Goal: Task Accomplishment & Management: Manage account settings

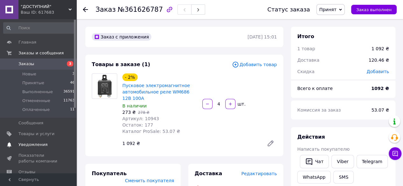
click at [0, 149] on link "Уведомления 0 0" at bounding box center [39, 144] width 78 height 11
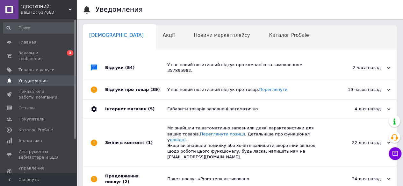
scroll to position [0, 2]
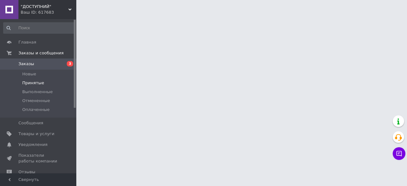
click at [37, 85] on span "Принятые" at bounding box center [33, 83] width 22 height 6
click at [36, 81] on span "Принятые" at bounding box center [33, 83] width 22 height 6
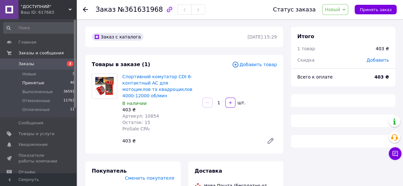
click at [41, 82] on li "Принятые 46" at bounding box center [39, 83] width 78 height 9
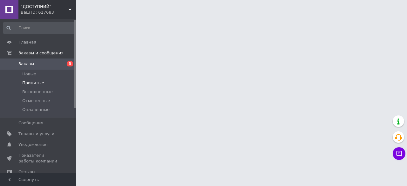
click at [41, 84] on span "Принятые" at bounding box center [33, 83] width 22 height 6
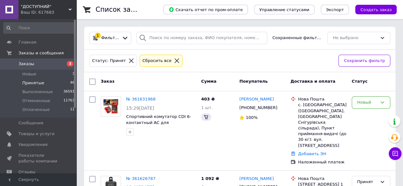
click at [23, 82] on span "Принятые" at bounding box center [33, 83] width 22 height 6
click at [66, 84] on li "Принятые 46" at bounding box center [39, 83] width 78 height 9
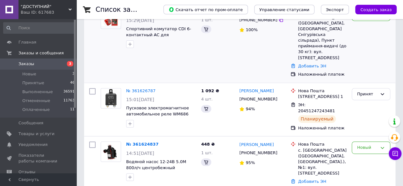
scroll to position [88, 0]
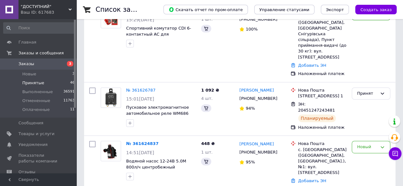
click at [42, 86] on li "Принятые 46" at bounding box center [39, 83] width 78 height 9
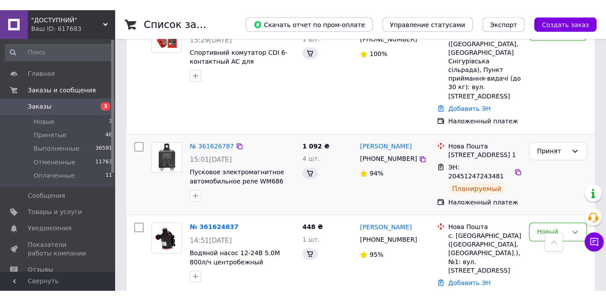
scroll to position [127, 0]
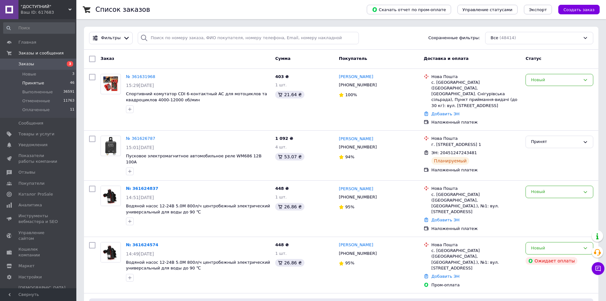
click at [50, 82] on li "Принятые 46" at bounding box center [39, 83] width 78 height 9
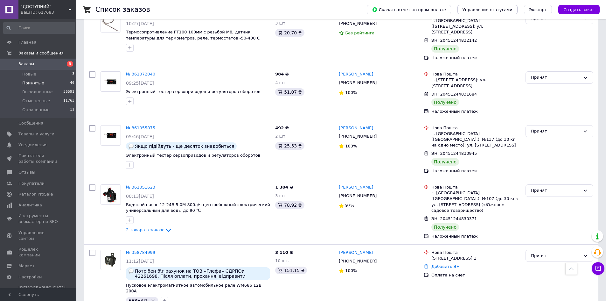
scroll to position [2181, 0]
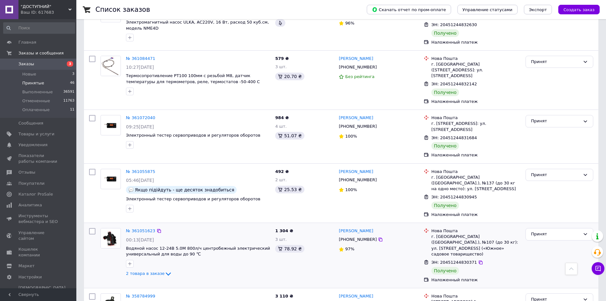
click at [92, 228] on input "checkbox" at bounding box center [92, 231] width 6 height 6
checkbox input "true"
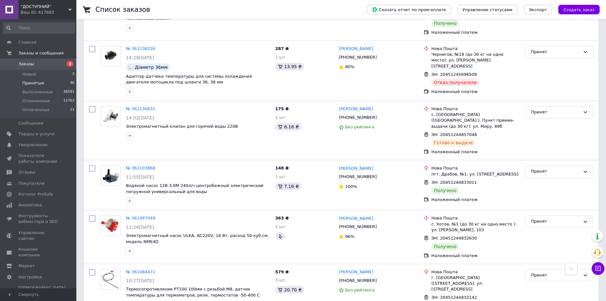
scroll to position [2149, 0]
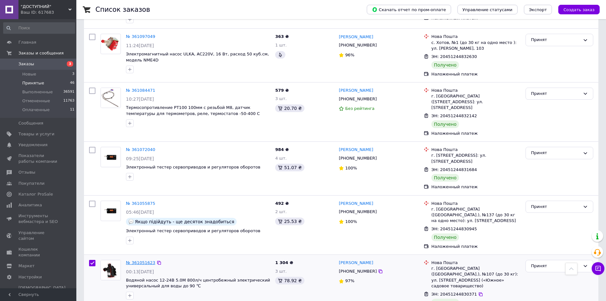
click at [143, 260] on link "№ 361051623" at bounding box center [140, 262] width 29 height 5
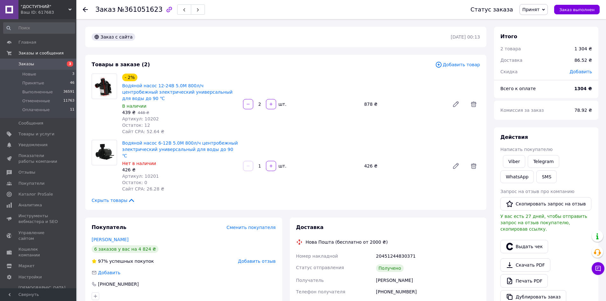
click at [142, 116] on span "Артикул: 10202" at bounding box center [140, 118] width 37 height 5
copy span "10202"
click at [146, 173] on span "Артикул: 10201" at bounding box center [140, 175] width 37 height 5
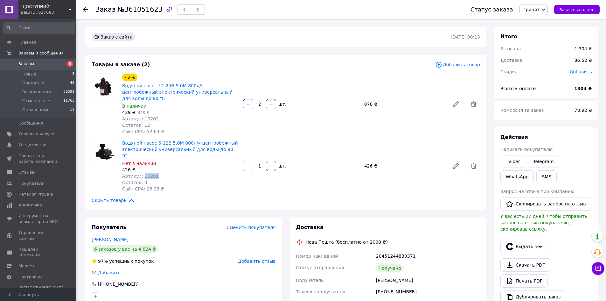
copy span "10201"
click at [537, 173] on button "SMS" at bounding box center [547, 176] width 20 height 13
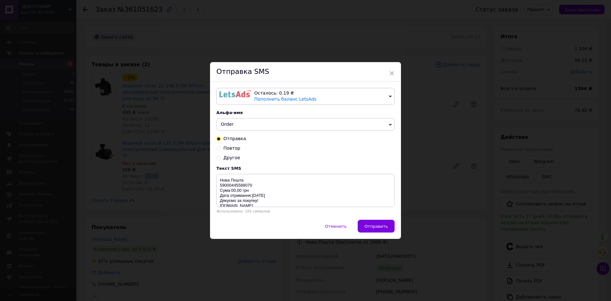
click at [324, 91] on div "Осталось: 0.19 ₴" at bounding box center [320, 93] width 132 height 6
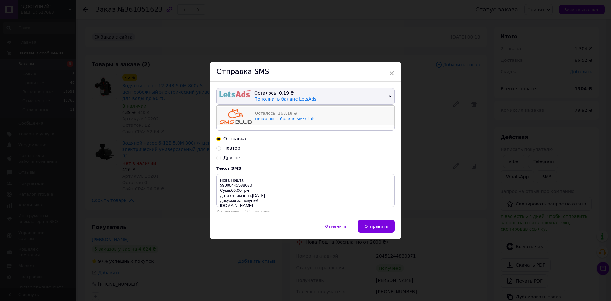
click at [329, 117] on div "Осталось: 168.18 ₴ Пополнить баланс SMSClub" at bounding box center [323, 116] width 136 height 15
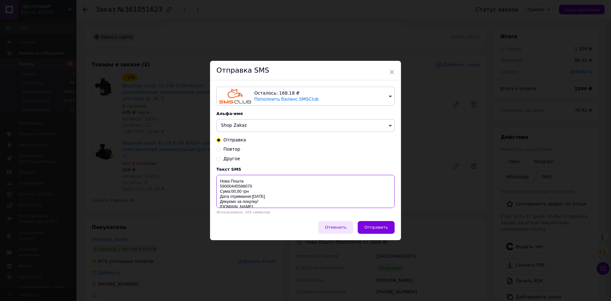
drag, startPoint x: 217, startPoint y: 180, endPoint x: 338, endPoint y: 225, distance: 129.8
click at [305, 219] on div "Осталось: 168.18 ₴ Пополнить баланс SMSClub Осталось: 0.19 ₴ Пополнить баланс L…" at bounding box center [305, 150] width 191 height 140
paste textarea "https://check.checkbox.ua/f83df198-6f05-48b6-a558-8657b8a93280"
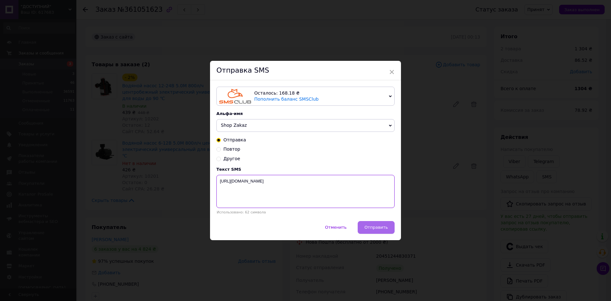
type textarea "https://check.checkbox.ua/f83df198-6f05-48b6-a558-8657b8a93280"
click at [378, 229] on span "Отправить" at bounding box center [376, 227] width 24 height 5
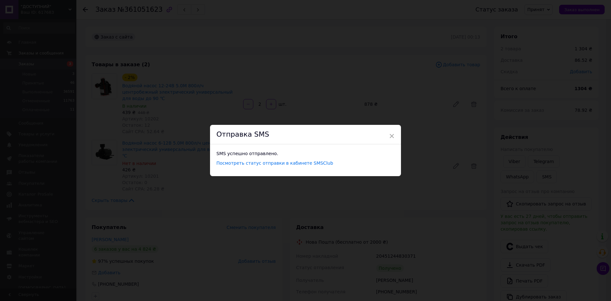
click at [429, 227] on div "× Отправка SMS SMS успешно отправлено. Посмотреть статус отправки в кабинете SM…" at bounding box center [305, 150] width 611 height 301
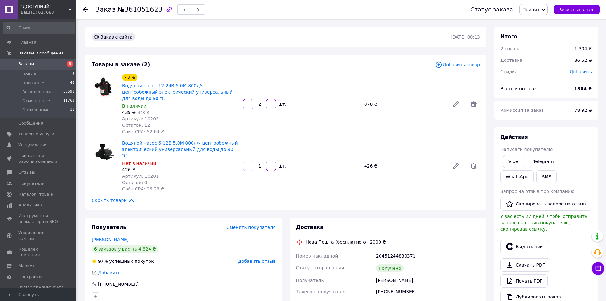
click at [182, 10] on icon "button" at bounding box center [184, 10] width 4 height 4
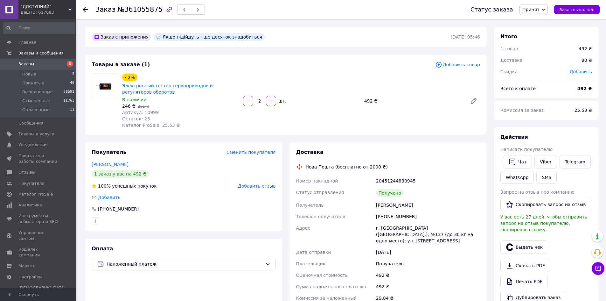
click at [151, 112] on span "Артикул: 10999" at bounding box center [140, 112] width 37 height 5
copy span "10999"
click at [519, 163] on button "Чат" at bounding box center [517, 161] width 29 height 13
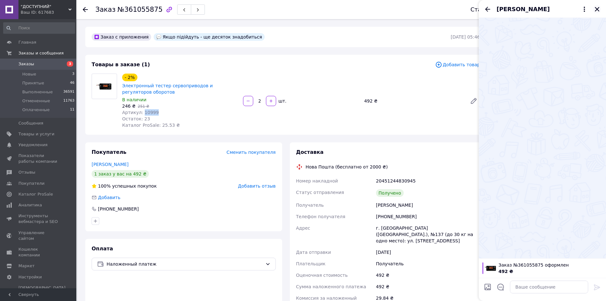
click at [598, 11] on icon "Закрыть" at bounding box center [598, 9] width 6 height 6
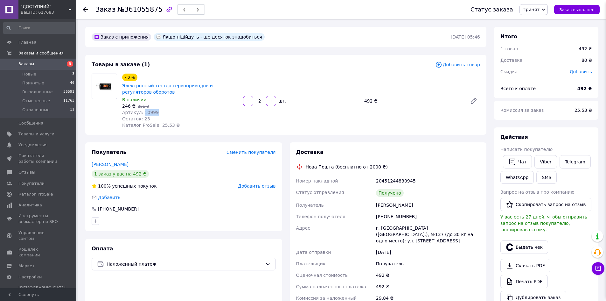
copy span "10999"
click at [522, 159] on button "Чат" at bounding box center [517, 161] width 29 height 13
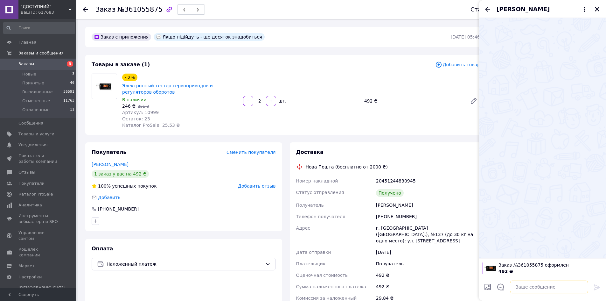
click at [539, 289] on textarea at bounding box center [549, 286] width 78 height 13
paste textarea "https://check.checkbox.ua/112ef7e5-9c34-46af-bb07-7f98d848bf6c"
type textarea "https://check.checkbox.ua/112ef7e5-9c34-46af-bb07-7f98d848bf6c"
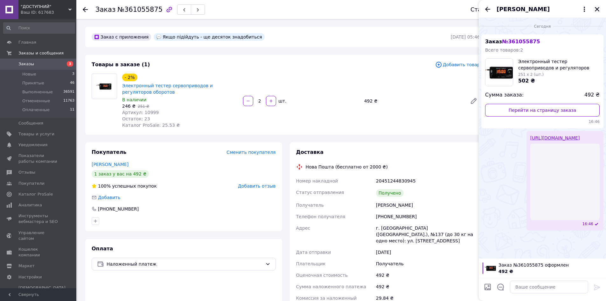
drag, startPoint x: 597, startPoint y: 9, endPoint x: 564, endPoint y: 11, distance: 32.8
click at [596, 9] on icon "Закрыть" at bounding box center [598, 9] width 6 height 6
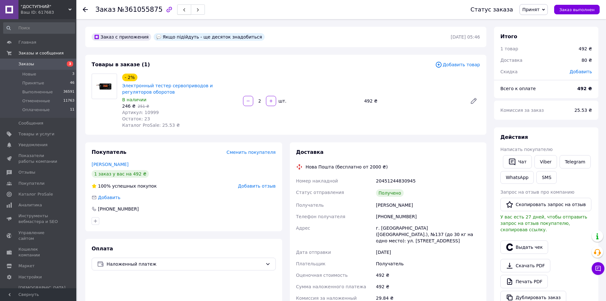
click at [178, 11] on button "button" at bounding box center [184, 9] width 14 height 10
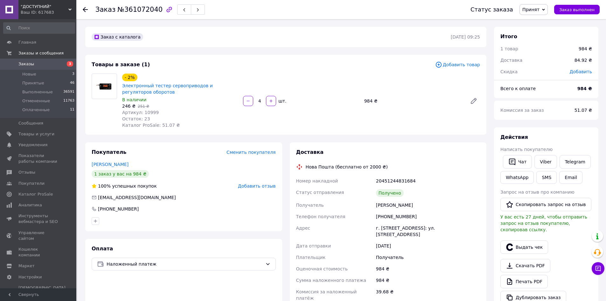
click at [149, 113] on span "Артикул: 10999" at bounding box center [140, 112] width 37 height 5
copy span "10999"
click at [507, 157] on button "Чат" at bounding box center [517, 161] width 29 height 13
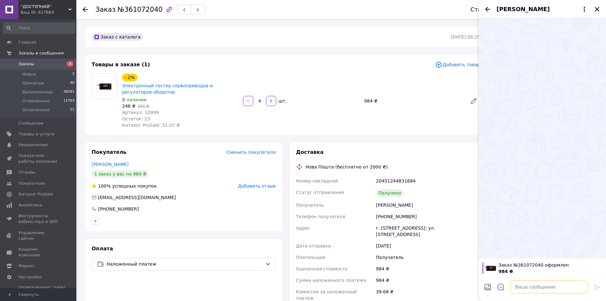
click at [529, 286] on textarea at bounding box center [549, 286] width 78 height 13
paste textarea "[URL][DOMAIN_NAME]"
type textarea "[URL][DOMAIN_NAME]"
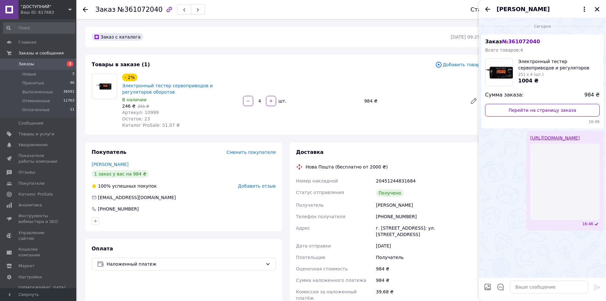
drag, startPoint x: 598, startPoint y: 8, endPoint x: 561, endPoint y: 11, distance: 36.5
click at [598, 8] on icon "Закрыть" at bounding box center [598, 9] width 6 height 6
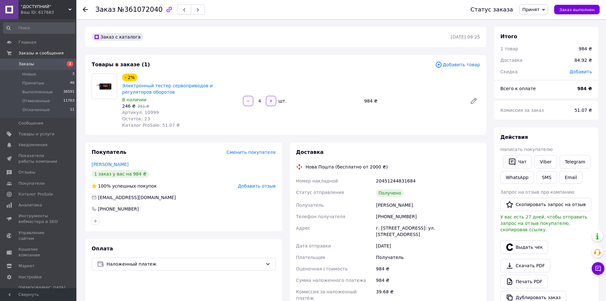
click at [182, 10] on icon "button" at bounding box center [184, 10] width 4 height 4
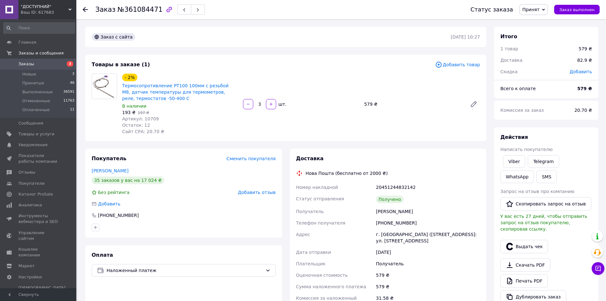
click at [146, 120] on span "Артикул: 10709" at bounding box center [140, 118] width 37 height 5
copy span "10709"
click at [537, 174] on button "SMS" at bounding box center [547, 176] width 20 height 13
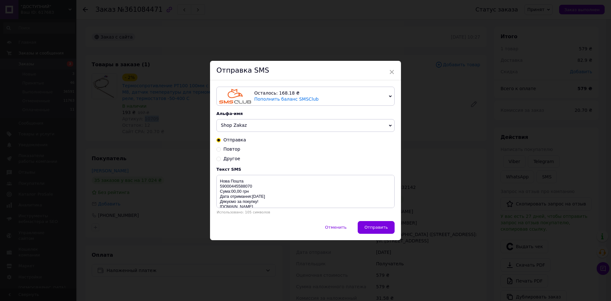
click at [354, 90] on div "Осталось: 168.18 ₴" at bounding box center [320, 93] width 132 height 6
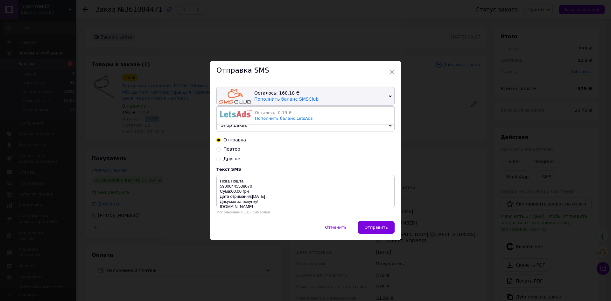
click at [354, 90] on div "Осталось: 168.18 ₴" at bounding box center [320, 93] width 132 height 6
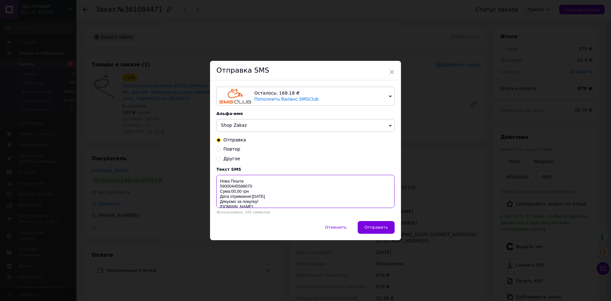
drag, startPoint x: 220, startPoint y: 183, endPoint x: 327, endPoint y: 214, distance: 110.7
click at [308, 210] on div "Текст SMS Нова Пошта 59000445588070 Сума:00,00 грн Дата отримання:05.04.21р Дяк…" at bounding box center [305, 190] width 178 height 47
paste textarea "https://check.checkbox.ua/ef5e33d8-7b20-43f8-958d-05cd7a23182e"
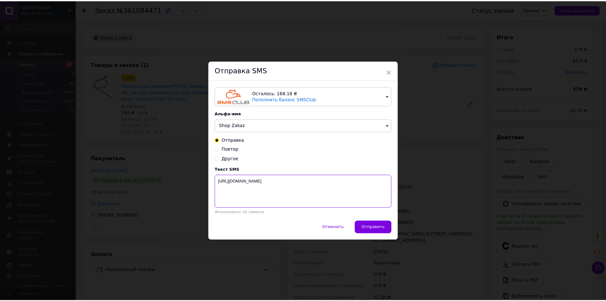
scroll to position [0, 0]
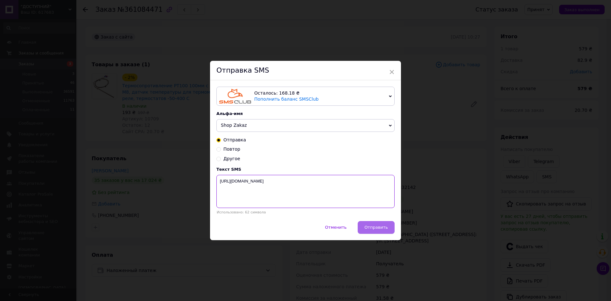
type textarea "https://check.checkbox.ua/ef5e33d8-7b20-43f8-958d-05cd7a23182e"
click at [371, 229] on span "Отправить" at bounding box center [376, 227] width 24 height 5
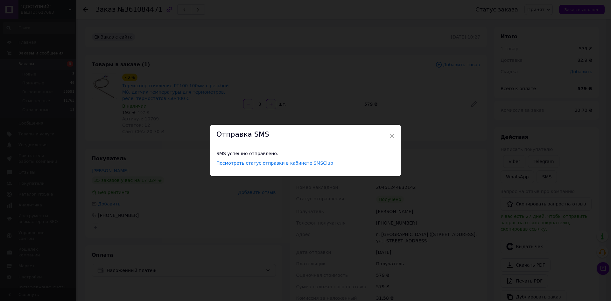
click at [458, 188] on div "× Отправка SMS SMS успешно отправлено. Посмотреть статус отправки в кабинете SM…" at bounding box center [305, 150] width 611 height 301
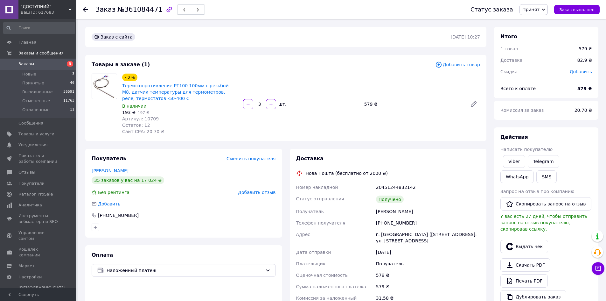
click at [177, 10] on button "button" at bounding box center [184, 9] width 14 height 10
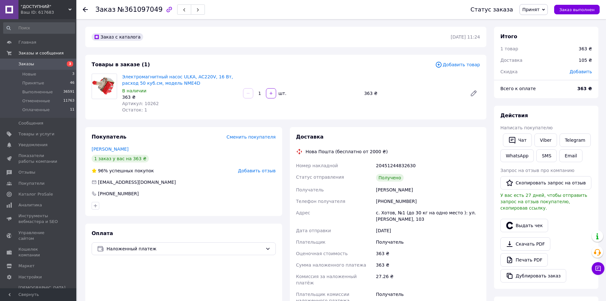
click at [147, 102] on span "Артикул: 10262" at bounding box center [140, 103] width 37 height 5
copy span "10262"
click at [522, 132] on div "Чат" at bounding box center [518, 140] width 32 height 16
click at [522, 136] on button "Чат" at bounding box center [517, 139] width 29 height 13
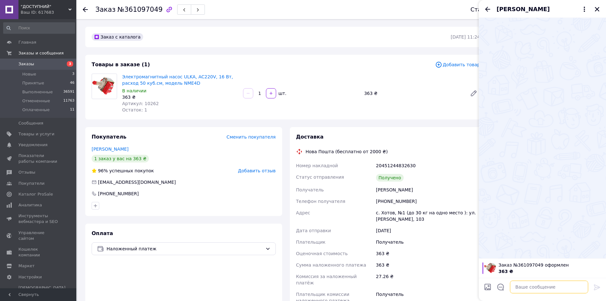
click at [540, 286] on textarea at bounding box center [549, 286] width 78 height 13
paste textarea "[URL][DOMAIN_NAME]"
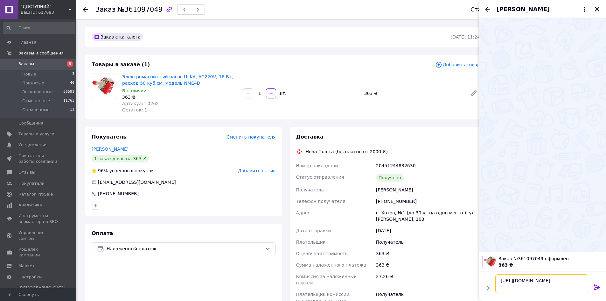
type textarea "[URL][DOMAIN_NAME]"
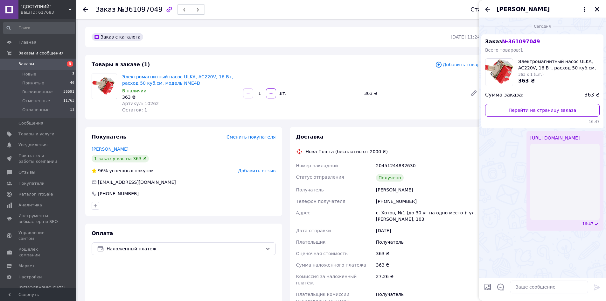
drag, startPoint x: 596, startPoint y: 12, endPoint x: 323, endPoint y: 14, distance: 273.4
click at [594, 12] on button "Закрыть" at bounding box center [598, 9] width 8 height 8
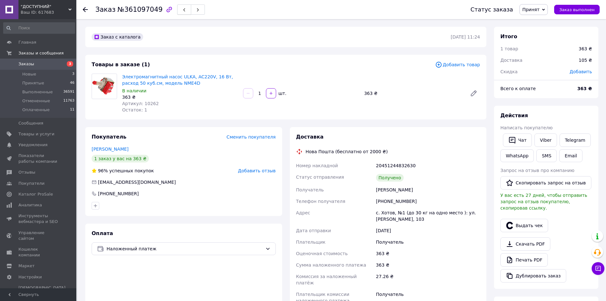
click at [177, 9] on button "button" at bounding box center [184, 9] width 14 height 10
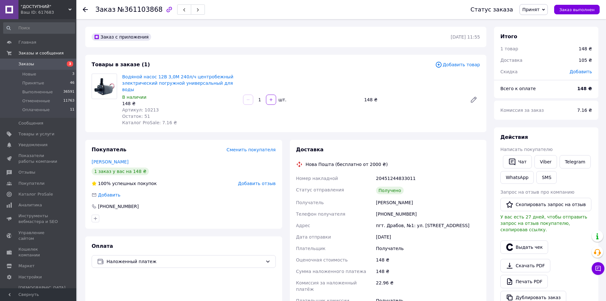
click at [145, 107] on span "Артикул: 10213" at bounding box center [140, 109] width 37 height 5
copy span "10213"
click at [520, 163] on button "Чат" at bounding box center [517, 161] width 29 height 13
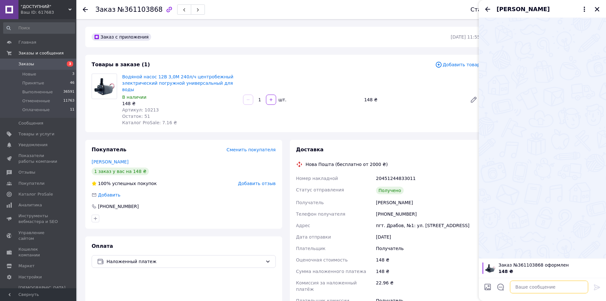
click at [530, 289] on textarea at bounding box center [549, 286] width 78 height 13
paste textarea "[URL][DOMAIN_NAME]"
type textarea "[URL][DOMAIN_NAME]"
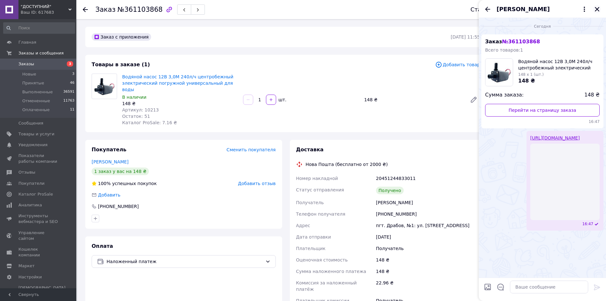
drag, startPoint x: 599, startPoint y: 8, endPoint x: 315, endPoint y: 22, distance: 284.3
click at [598, 8] on icon "Закрыть" at bounding box center [598, 9] width 6 height 6
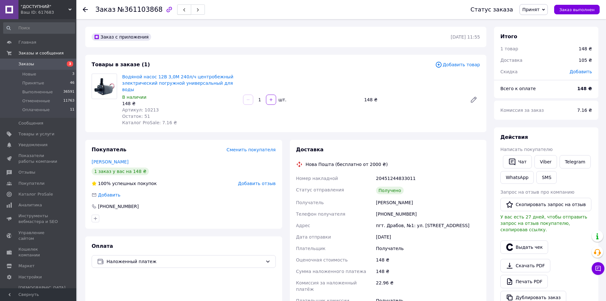
click at [183, 10] on use "button" at bounding box center [184, 10] width 2 height 4
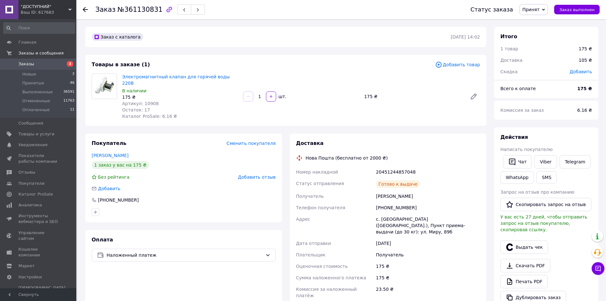
click at [152, 101] on span "Артикул: 10908" at bounding box center [140, 103] width 37 height 5
copy span "Артикул: 10908"
drag, startPoint x: 153, startPoint y: 102, endPoint x: 151, endPoint y: 99, distance: 4.1
click at [153, 107] on div "Остаток: 17" at bounding box center [180, 110] width 116 height 6
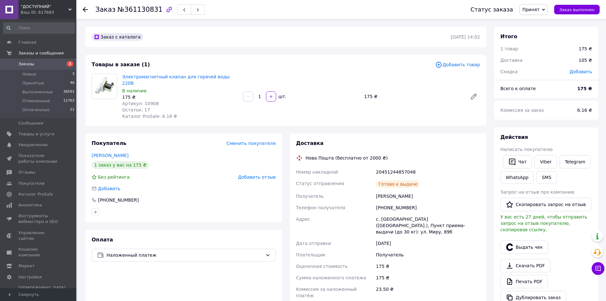
click at [148, 101] on span "Артикул: 10908" at bounding box center [140, 103] width 37 height 5
copy span "10908"
click at [509, 159] on icon "button" at bounding box center [513, 162] width 8 height 8
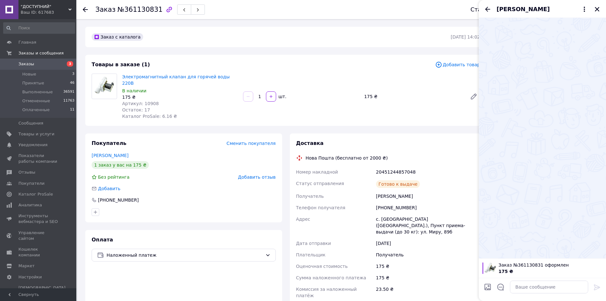
click at [534, 292] on textarea at bounding box center [549, 286] width 78 height 13
type textarea "[URL][DOMAIN_NAME]"
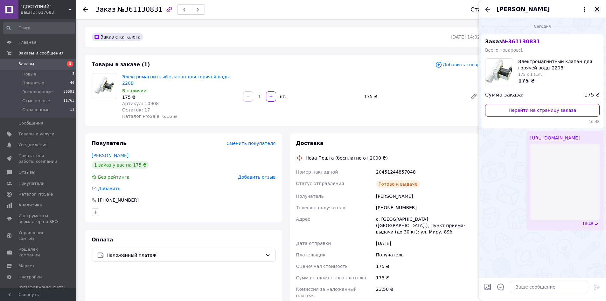
drag, startPoint x: 599, startPoint y: 8, endPoint x: 595, endPoint y: 9, distance: 4.6
click at [599, 8] on icon "Закрыть" at bounding box center [597, 9] width 4 height 4
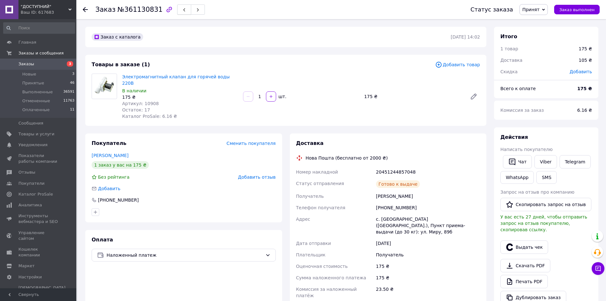
click at [182, 8] on icon "button" at bounding box center [184, 10] width 4 height 4
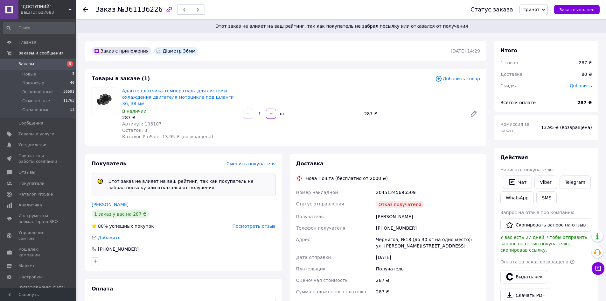
click at [178, 11] on button "button" at bounding box center [184, 9] width 14 height 10
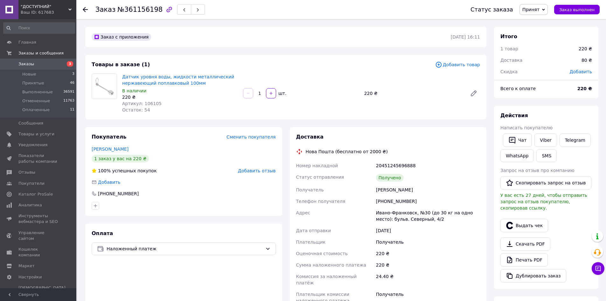
click at [146, 103] on span "Артикул: 106105" at bounding box center [141, 103] width 39 height 5
click at [510, 141] on icon "button" at bounding box center [513, 140] width 8 height 8
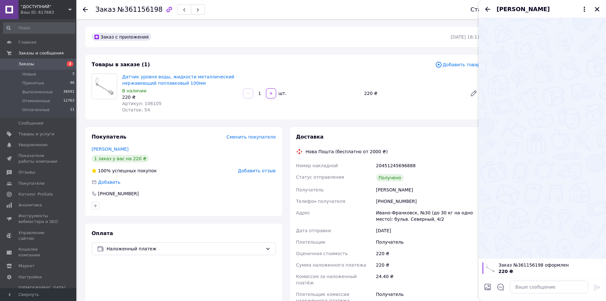
type textarea "[URL][DOMAIN_NAME]"
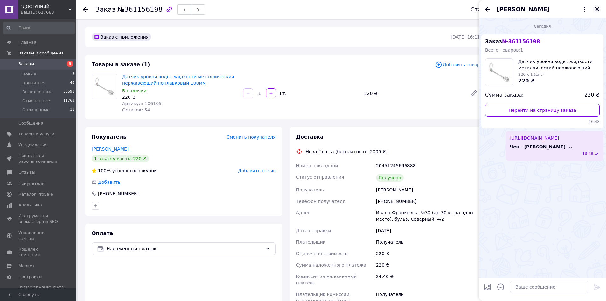
click at [597, 10] on icon "Закрыть" at bounding box center [597, 9] width 4 height 4
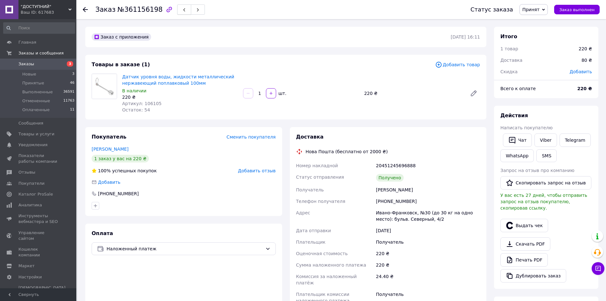
click at [183, 9] on use "button" at bounding box center [184, 10] width 2 height 4
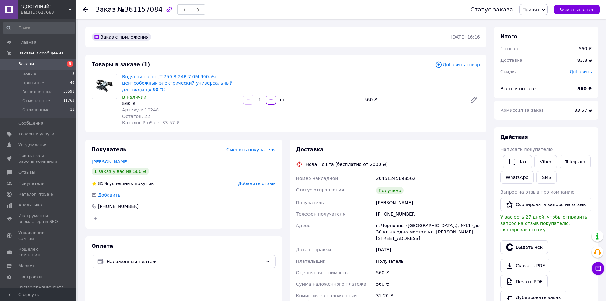
click at [147, 107] on span "Артикул: 10248" at bounding box center [140, 109] width 37 height 5
click at [528, 164] on button "Чат" at bounding box center [517, 161] width 29 height 13
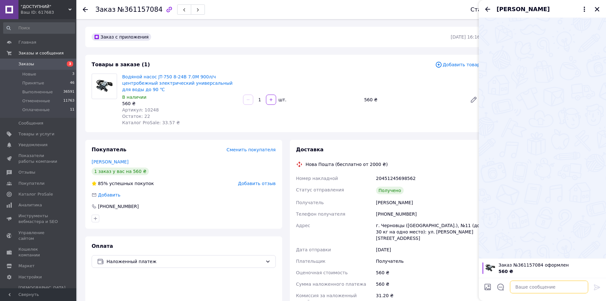
click at [539, 286] on textarea at bounding box center [549, 286] width 78 height 13
paste textarea "[URL][DOMAIN_NAME]"
type textarea "[URL][DOMAIN_NAME]"
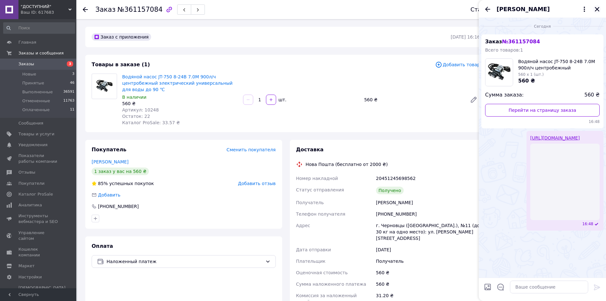
click at [597, 7] on icon "Закрыть" at bounding box center [598, 9] width 6 height 6
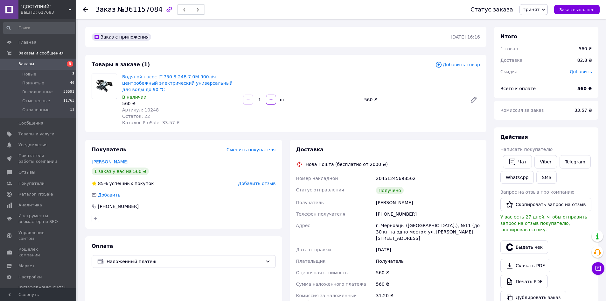
click at [182, 10] on icon "button" at bounding box center [184, 10] width 4 height 4
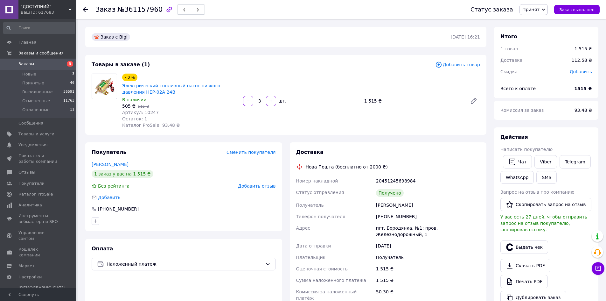
click at [147, 112] on span "Артикул: 10247" at bounding box center [140, 112] width 37 height 5
click at [518, 159] on button "Чат" at bounding box center [517, 161] width 29 height 13
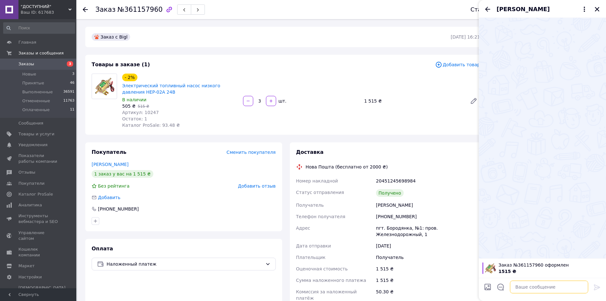
click at [533, 288] on textarea at bounding box center [549, 286] width 78 height 13
paste textarea "[URL][DOMAIN_NAME]"
type textarea "[URL][DOMAIN_NAME]"
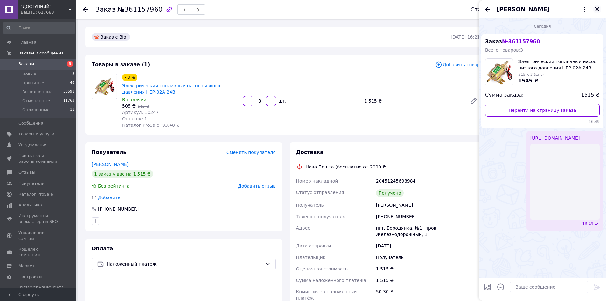
click at [600, 9] on button "Закрыть" at bounding box center [598, 9] width 8 height 8
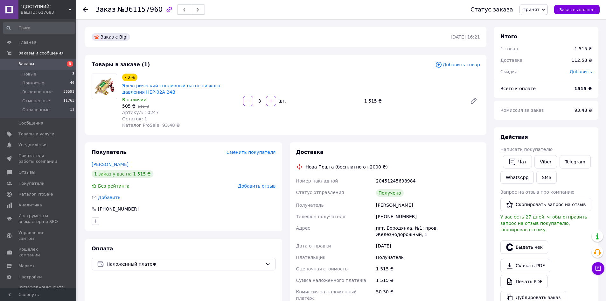
click at [182, 8] on span "button" at bounding box center [184, 9] width 4 height 5
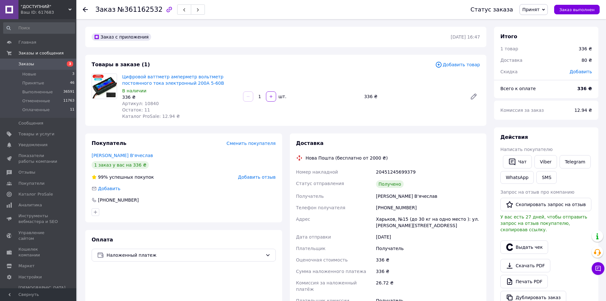
click at [149, 104] on span "Артикул: 10840" at bounding box center [140, 103] width 37 height 5
drag, startPoint x: 522, startPoint y: 159, endPoint x: 522, endPoint y: 163, distance: 3.5
click at [522, 159] on button "Чат" at bounding box center [517, 161] width 29 height 13
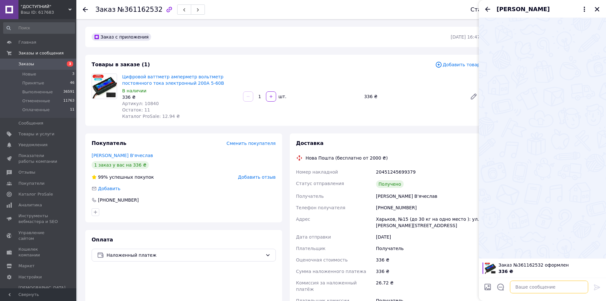
click at [545, 288] on textarea at bounding box center [549, 286] width 78 height 13
paste textarea "[URL][DOMAIN_NAME]"
type textarea "[URL][DOMAIN_NAME]"
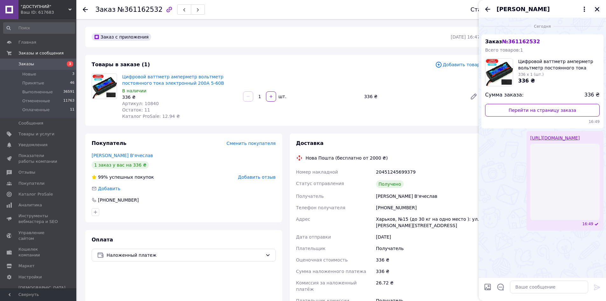
drag, startPoint x: 594, startPoint y: 10, endPoint x: 516, endPoint y: 30, distance: 80.8
click at [594, 11] on button "Закрыть" at bounding box center [598, 9] width 8 height 8
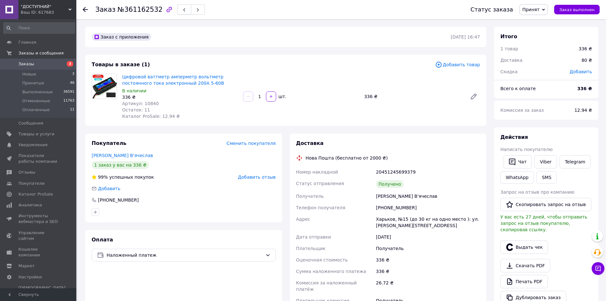
click at [177, 6] on button "button" at bounding box center [184, 9] width 14 height 10
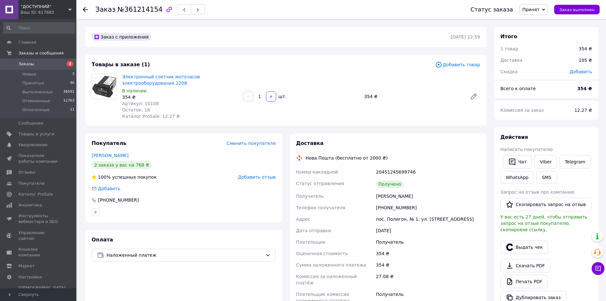
click at [146, 102] on span "Артикул: 10108" at bounding box center [140, 103] width 37 height 5
click at [518, 161] on button "Чат" at bounding box center [517, 161] width 29 height 13
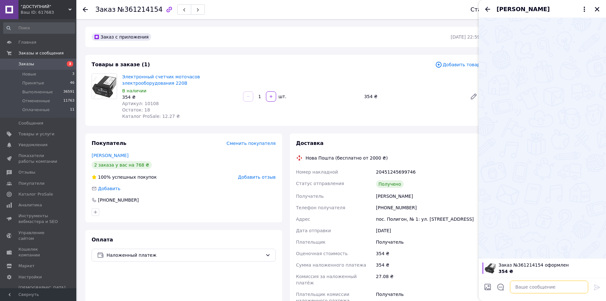
click at [533, 287] on textarea at bounding box center [549, 286] width 78 height 13
paste textarea "[URL][DOMAIN_NAME]"
type textarea "[URL][DOMAIN_NAME]"
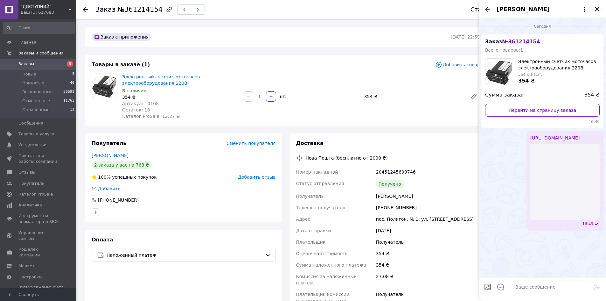
click at [595, 9] on icon "Закрыть" at bounding box center [598, 9] width 6 height 6
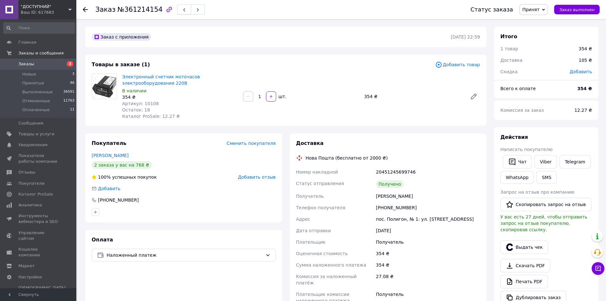
click at [182, 7] on span "button" at bounding box center [184, 9] width 4 height 5
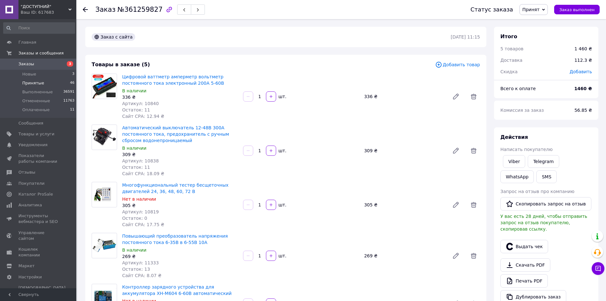
click at [53, 82] on li "Принятые 46" at bounding box center [39, 83] width 78 height 9
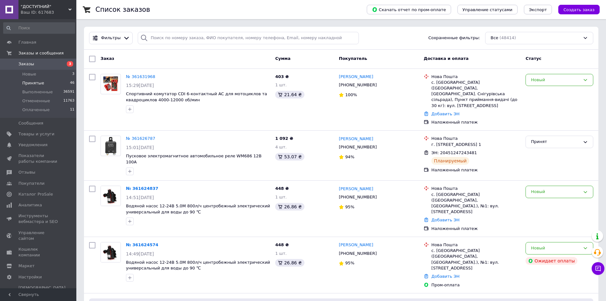
click at [48, 84] on li "Принятые 46" at bounding box center [39, 83] width 78 height 9
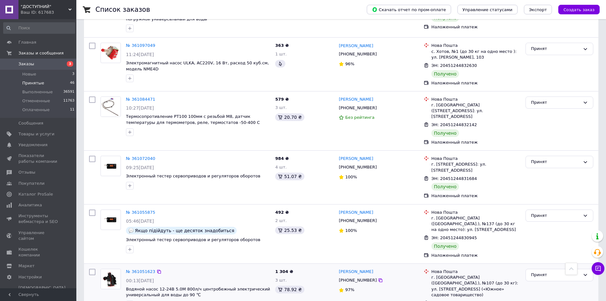
scroll to position [2117, 0]
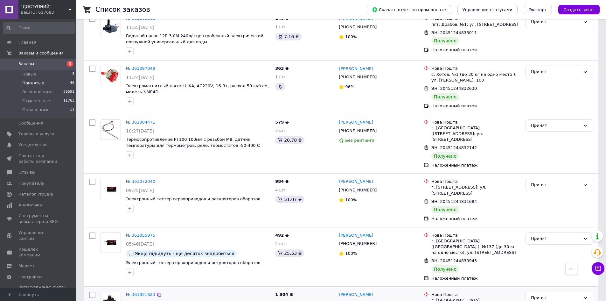
click at [90, 292] on input "checkbox" at bounding box center [92, 295] width 6 height 6
checkbox input "true"
click at [93, 232] on input "checkbox" at bounding box center [92, 235] width 6 height 6
checkbox input "true"
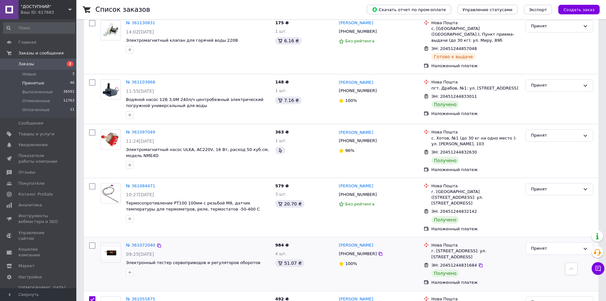
click at [90, 242] on input "checkbox" at bounding box center [92, 245] width 6 height 6
checkbox input "true"
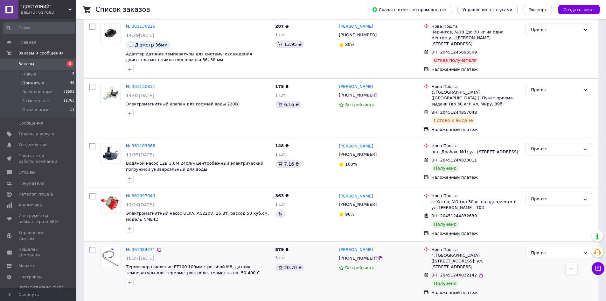
click at [91, 247] on input "checkbox" at bounding box center [92, 250] width 6 height 6
checkbox input "true"
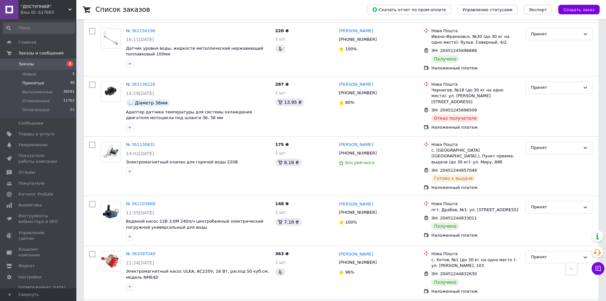
scroll to position [1926, 0]
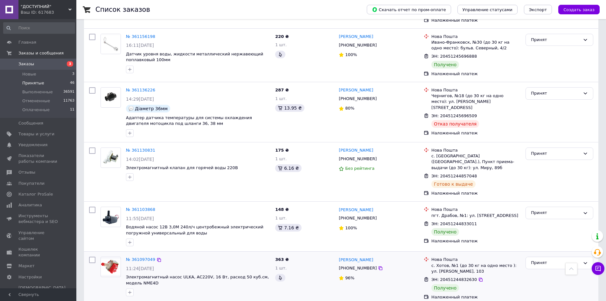
click at [90, 257] on input "checkbox" at bounding box center [92, 260] width 6 height 6
checkbox input "true"
click at [93, 207] on input "checkbox" at bounding box center [92, 210] width 6 height 6
checkbox input "true"
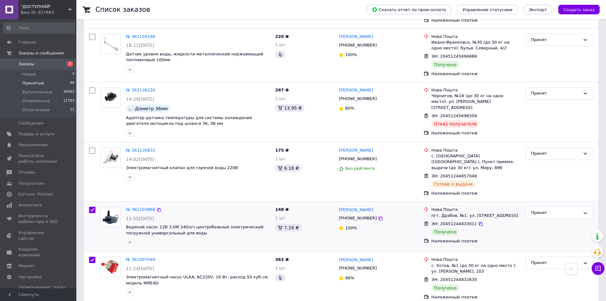
checkbox input "true"
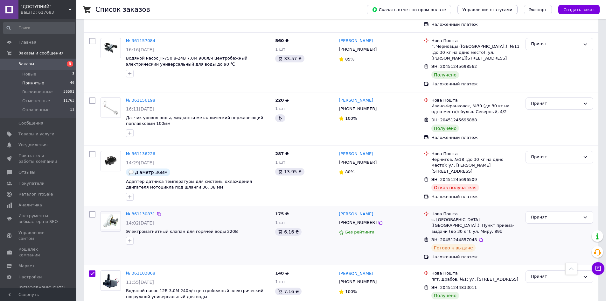
click at [93, 211] on input "checkbox" at bounding box center [92, 214] width 6 height 6
checkbox input "true"
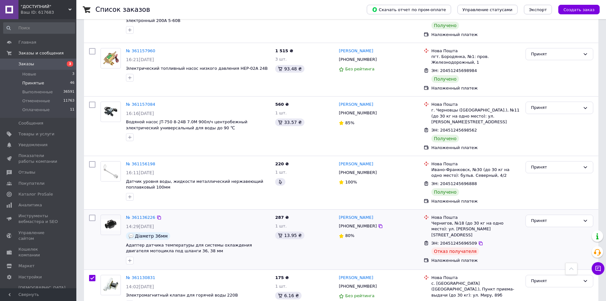
click at [92, 215] on input "checkbox" at bounding box center [92, 218] width 6 height 6
checkbox input "true"
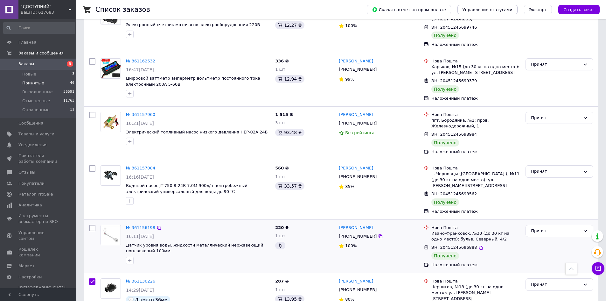
click at [89, 225] on input "checkbox" at bounding box center [92, 228] width 6 height 6
checkbox input "true"
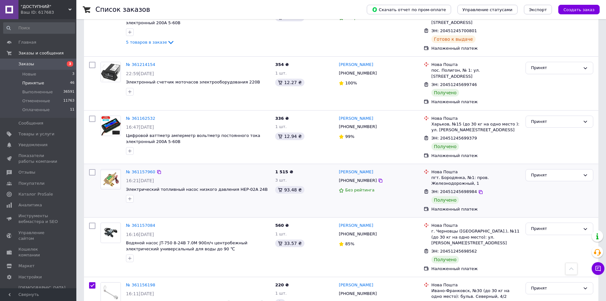
scroll to position [1672, 0]
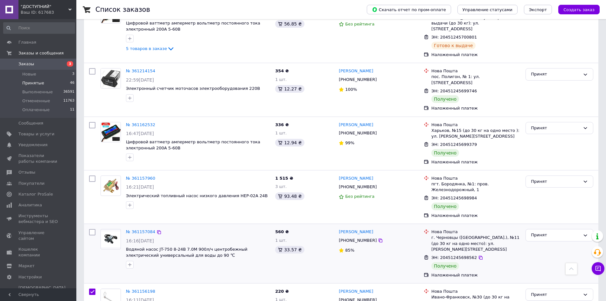
click at [91, 229] on input "checkbox" at bounding box center [92, 232] width 6 height 6
checkbox input "true"
drag, startPoint x: 91, startPoint y: 69, endPoint x: 101, endPoint y: 95, distance: 27.2
click at [91, 175] on input "checkbox" at bounding box center [92, 178] width 6 height 6
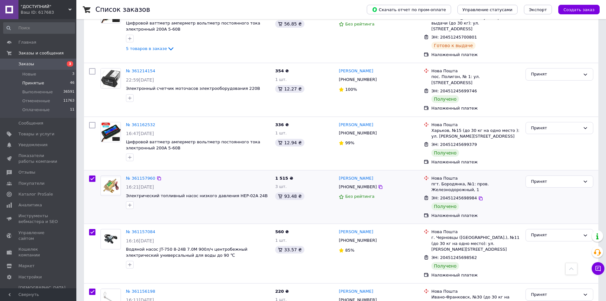
checkbox input "true"
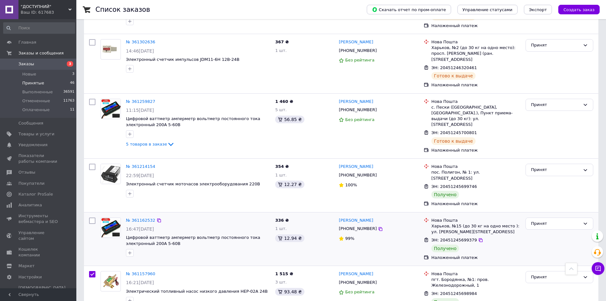
click at [91, 217] on input "checkbox" at bounding box center [92, 220] width 6 height 6
checkbox input "true"
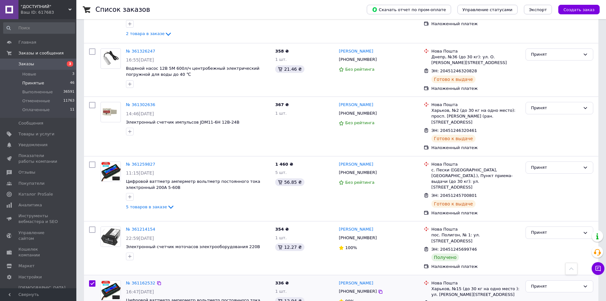
scroll to position [1513, 0]
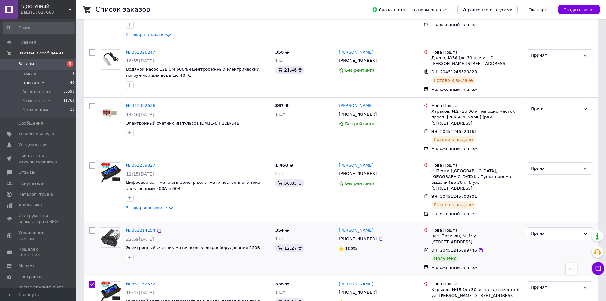
click at [90, 225] on div at bounding box center [92, 249] width 11 height 48
checkbox input "true"
click at [92, 227] on input "checkbox" at bounding box center [92, 230] width 6 height 6
checkbox input "true"
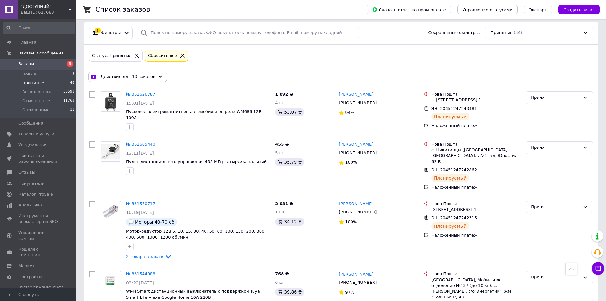
scroll to position [0, 0]
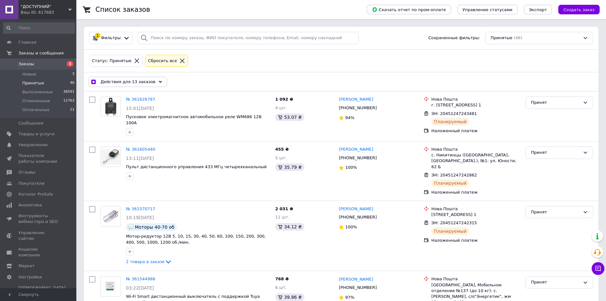
click at [144, 85] on div "Действия для 13 заказов" at bounding box center [127, 82] width 79 height 10
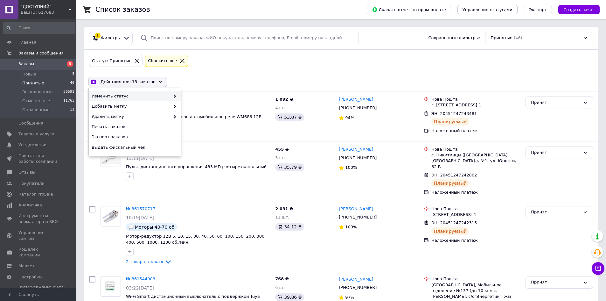
checkbox input "true"
click at [203, 105] on div "Выполнен" at bounding box center [227, 106] width 92 height 10
checkbox input "false"
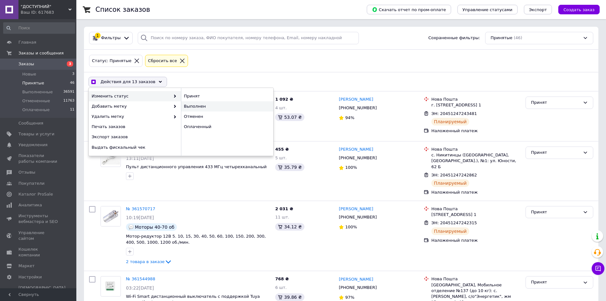
checkbox input "false"
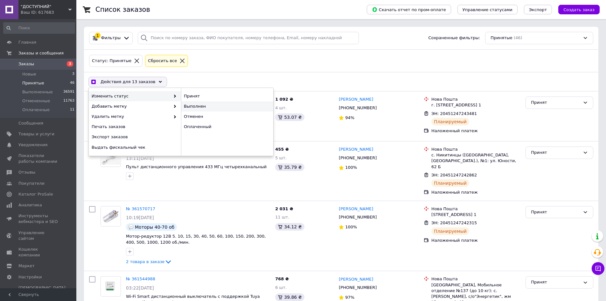
checkbox input "false"
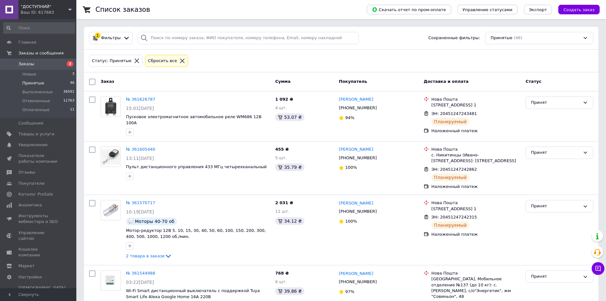
click at [60, 81] on li "Принятые 46" at bounding box center [39, 83] width 78 height 9
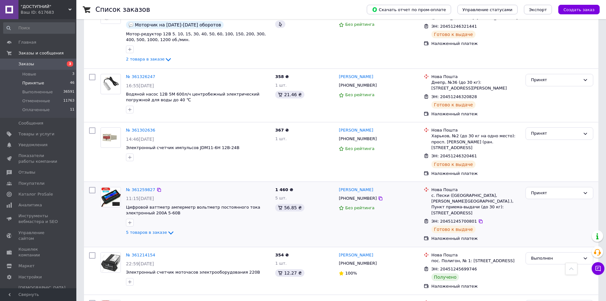
scroll to position [1417, 0]
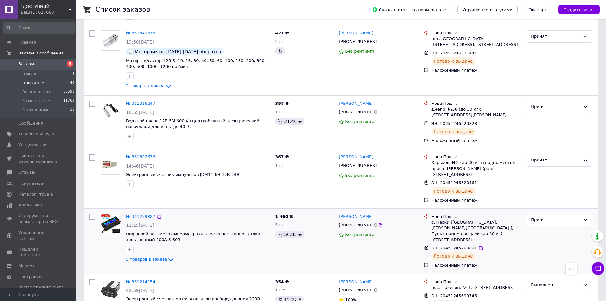
click at [94, 214] on input "checkbox" at bounding box center [92, 217] width 6 height 6
checkbox input "true"
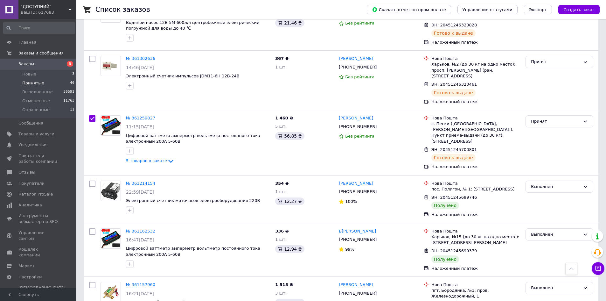
scroll to position [1528, 0]
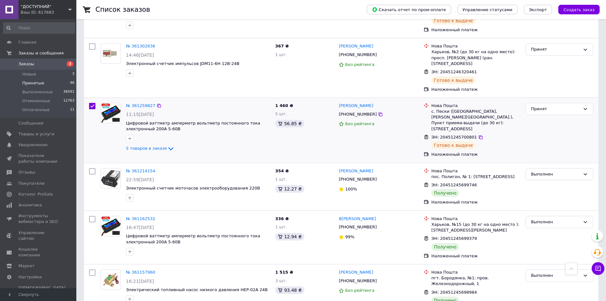
click at [137, 100] on div "№ 361259827 11:15[DATE] Цифровой ваттметр амперметр вольтметр постоянного тока …" at bounding box center [198, 127] width 149 height 55
checkbox input "true"
click at [138, 103] on link "№ 361259827" at bounding box center [140, 105] width 29 height 5
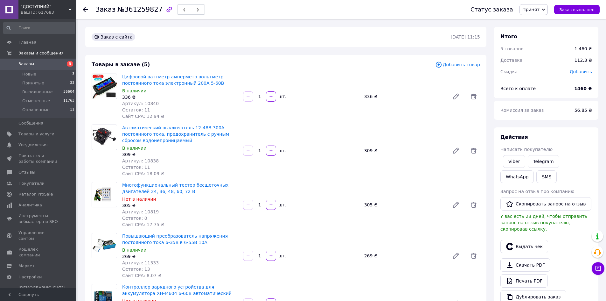
click at [143, 101] on span "Артикул: 10840" at bounding box center [140, 103] width 37 height 5
copy span "10840"
click at [145, 158] on span "Артикул: 10838" at bounding box center [140, 160] width 37 height 5
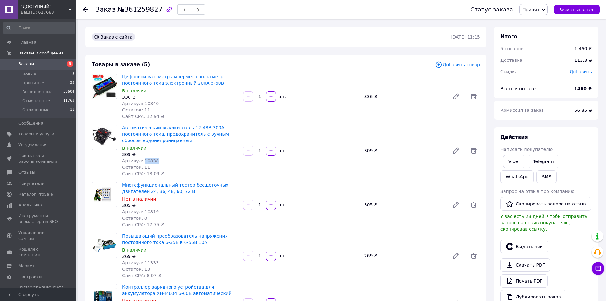
copy span "10838"
click at [150, 211] on span "Артикул: 10819" at bounding box center [140, 211] width 37 height 5
copy span "10819"
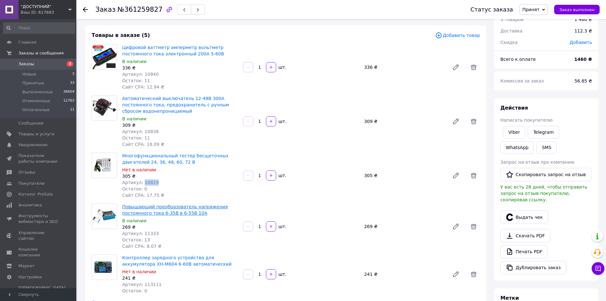
scroll to position [64, 0]
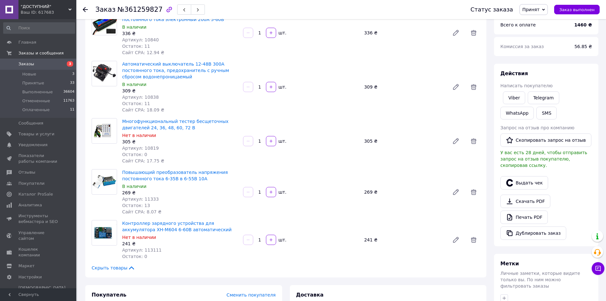
click at [145, 200] on span "Артикул: 11333" at bounding box center [140, 198] width 37 height 5
copy span "11333"
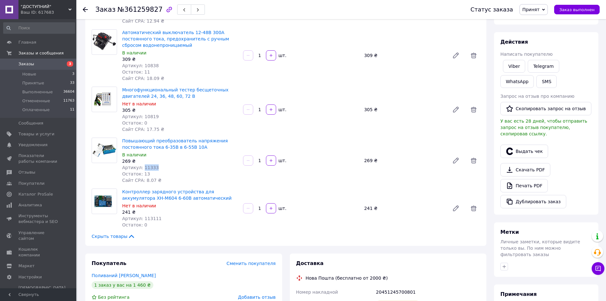
scroll to position [95, 0]
click at [145, 217] on span "Артикул: 113111" at bounding box center [141, 217] width 39 height 5
copy span "113111"
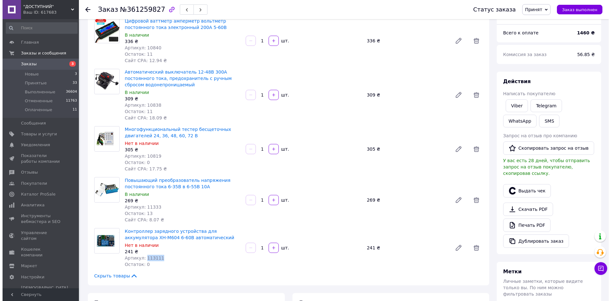
scroll to position [0, 0]
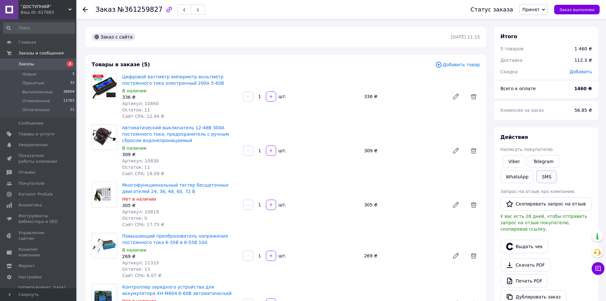
click at [537, 175] on button "SMS" at bounding box center [547, 176] width 20 height 13
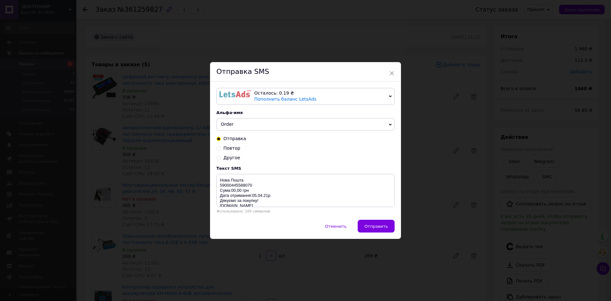
drag, startPoint x: 343, startPoint y: 95, endPoint x: 331, endPoint y: 106, distance: 15.5
click at [342, 95] on div "Осталось: 0.19 ₴" at bounding box center [320, 93] width 132 height 6
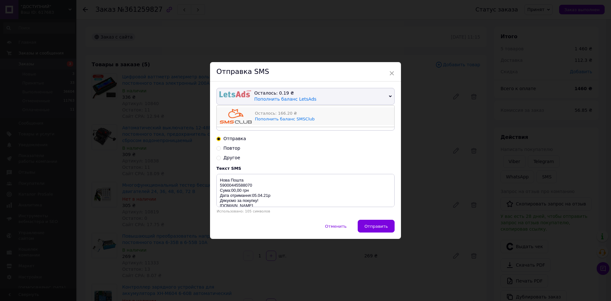
click at [336, 110] on div "Осталось: 166.20 ₴" at bounding box center [323, 113] width 136 height 6
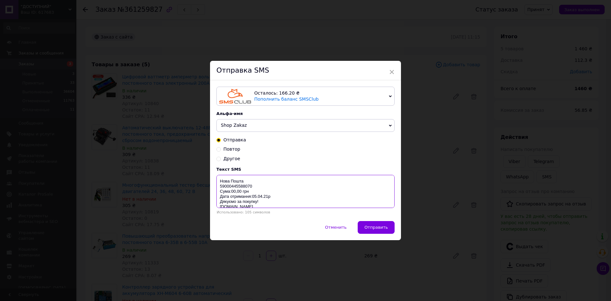
drag, startPoint x: 219, startPoint y: 183, endPoint x: 313, endPoint y: 219, distance: 100.7
click at [307, 218] on div "Осталось: 166.20 ₴ Пополнить баланс SMSClub Осталось: 0.19 ₴ Пополнить баланс L…" at bounding box center [305, 150] width 191 height 140
paste textarea "https://check.checkbox.ua/90ee4e5b-d7b1-44f8-b72d-37dae6fdb359"
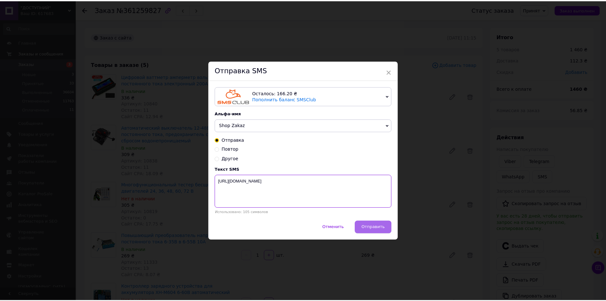
scroll to position [0, 0]
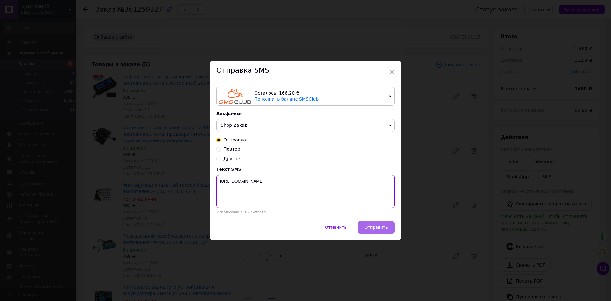
type textarea "https://check.checkbox.ua/90ee4e5b-d7b1-44f8-b72d-37dae6fdb359"
click at [369, 222] on button "Отправить" at bounding box center [376, 227] width 37 height 13
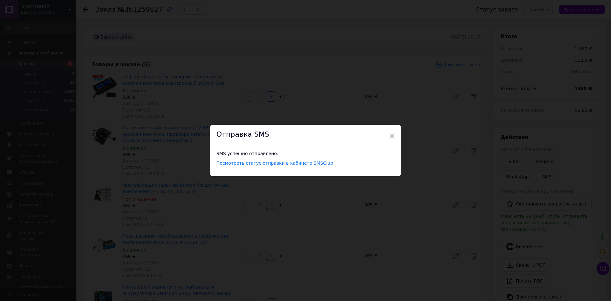
click at [460, 179] on div "× Отправка SMS SMS успешно отправлено. Посмотреть статус отправки в кабинете SM…" at bounding box center [305, 150] width 611 height 301
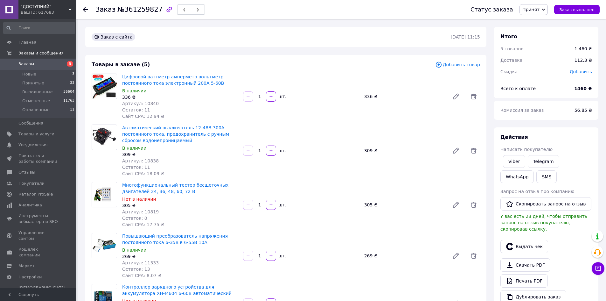
click at [180, 11] on button "button" at bounding box center [184, 9] width 14 height 10
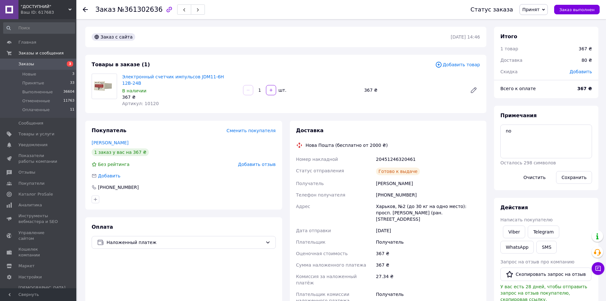
click at [147, 101] on span "Артикул: 10120" at bounding box center [140, 103] width 37 height 5
copy span "10120"
click at [537, 247] on button "SMS" at bounding box center [547, 247] width 20 height 13
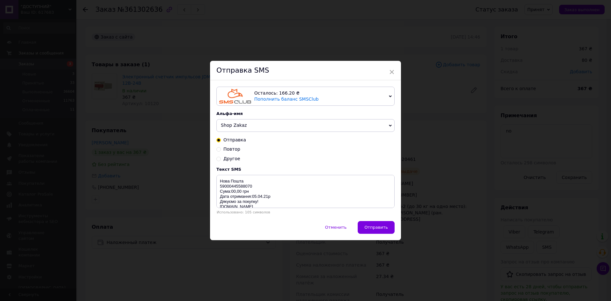
drag, startPoint x: 391, startPoint y: 72, endPoint x: 393, endPoint y: 78, distance: 6.6
click at [391, 73] on span "×" at bounding box center [392, 72] width 6 height 11
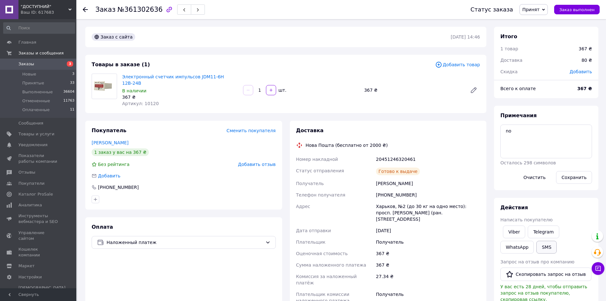
click at [537, 245] on button "SMS" at bounding box center [547, 247] width 20 height 13
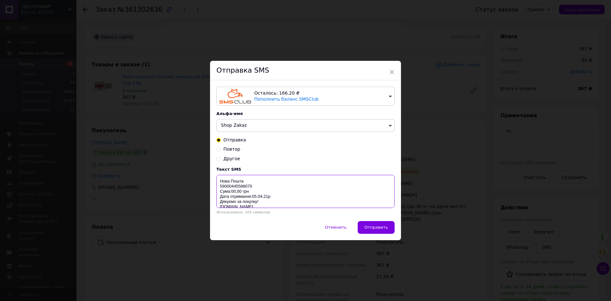
drag, startPoint x: 218, startPoint y: 181, endPoint x: 309, endPoint y: 220, distance: 99.3
click at [309, 220] on div "Осталось: 166.20 ₴ Пополнить баланс SMSClub Осталось: 0.19 ₴ Пополнить баланс L…" at bounding box center [305, 150] width 191 height 140
paste textarea "https://check.checkbox.ua/5cb705b3-ab7a-450a-a4a2-ca5f8d38b58f"
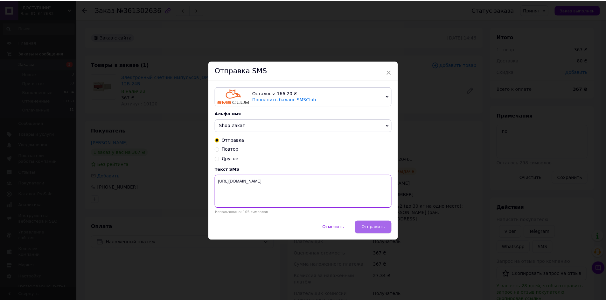
scroll to position [0, 0]
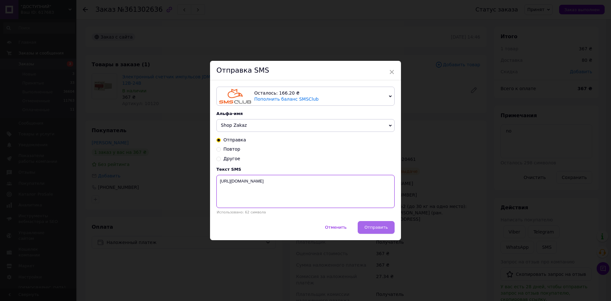
type textarea "https://check.checkbox.ua/5cb705b3-ab7a-450a-a4a2-ca5f8d38b58f"
click at [379, 230] on span "Отправить" at bounding box center [376, 227] width 24 height 5
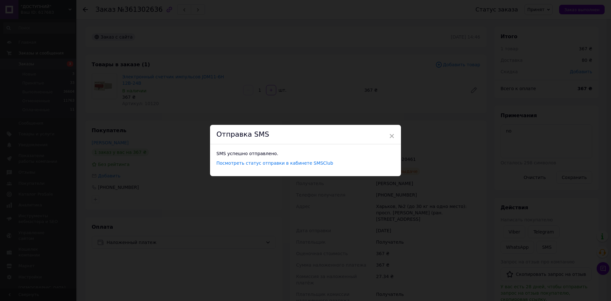
click at [407, 202] on div "× Отправка SMS SMS успешно отправлено. Посмотреть статус отправки в кабинете SM…" at bounding box center [305, 150] width 611 height 301
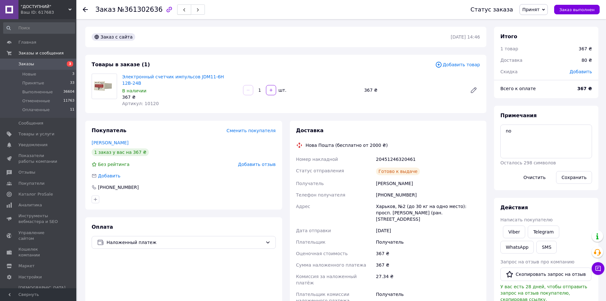
click at [182, 11] on icon "button" at bounding box center [184, 10] width 4 height 4
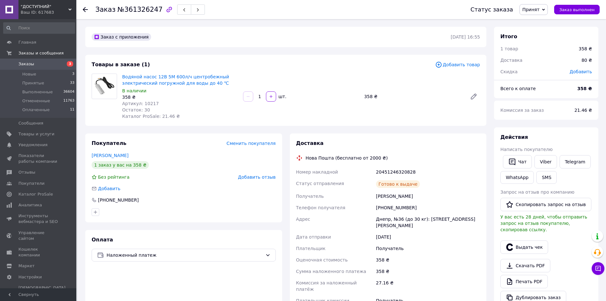
click at [148, 105] on span "Артикул: 10217" at bounding box center [140, 103] width 37 height 5
copy span "10217"
click at [505, 157] on button "Чат" at bounding box center [517, 161] width 29 height 13
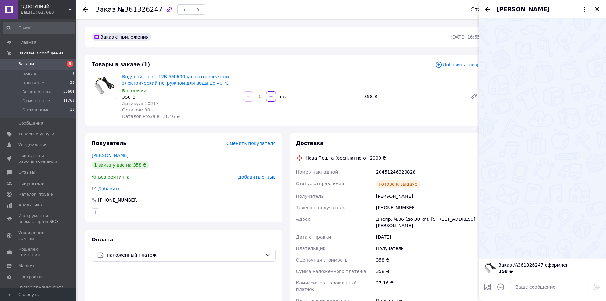
click at [524, 287] on textarea at bounding box center [549, 286] width 78 height 13
paste textarea "[URL][DOMAIN_NAME]"
type textarea "[URL][DOMAIN_NAME]"
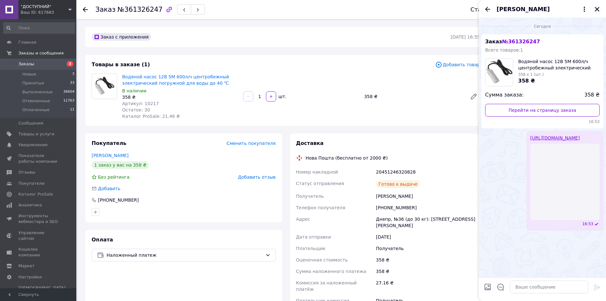
click at [598, 12] on icon "Закрыть" at bounding box center [598, 9] width 6 height 6
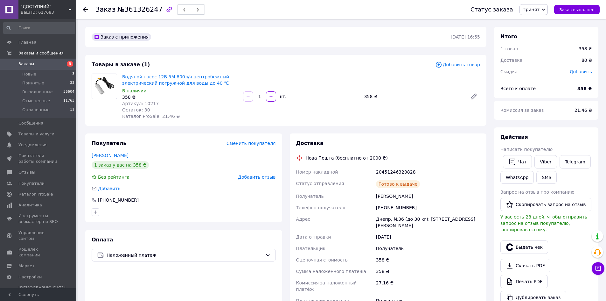
click at [182, 11] on icon "button" at bounding box center [184, 10] width 4 height 4
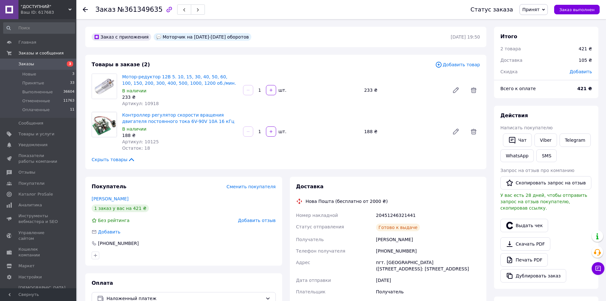
click at [148, 103] on span "Артикул: 10918" at bounding box center [140, 103] width 37 height 5
copy span "10918"
click at [144, 142] on span "Артикул: 10125" at bounding box center [140, 141] width 37 height 5
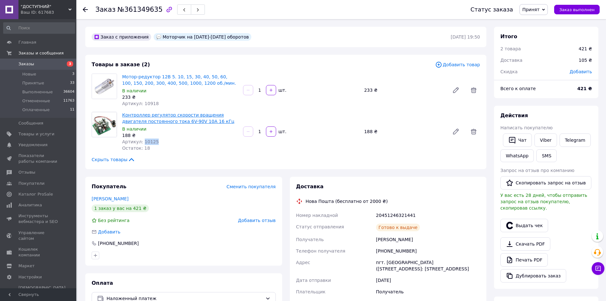
copy span "10125"
click at [519, 141] on button "Чат" at bounding box center [517, 139] width 29 height 13
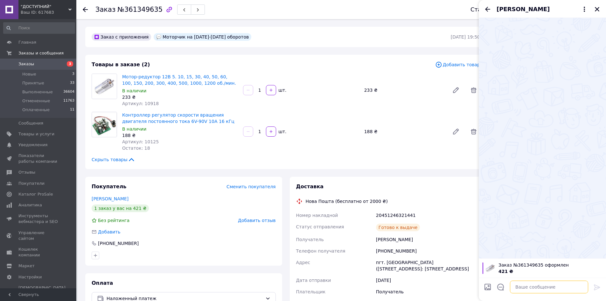
click at [533, 286] on textarea at bounding box center [549, 286] width 78 height 13
paste textarea "[URL][DOMAIN_NAME]"
type textarea "[URL][DOMAIN_NAME]"
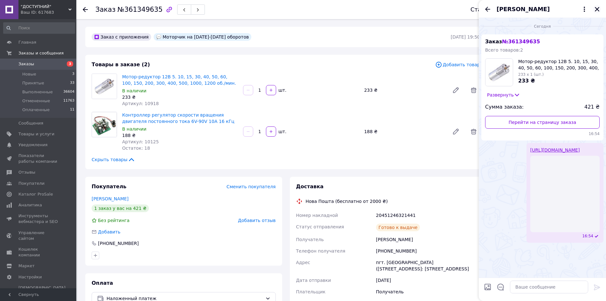
click at [596, 8] on icon "Закрыть" at bounding box center [597, 9] width 4 height 4
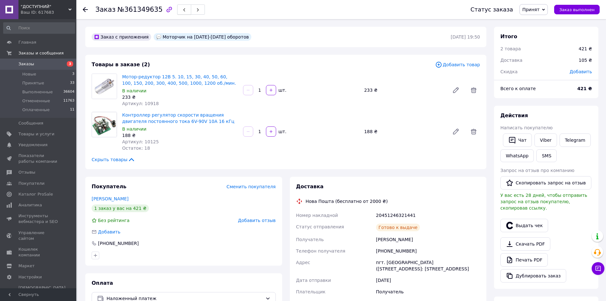
click at [182, 8] on icon "button" at bounding box center [184, 10] width 4 height 4
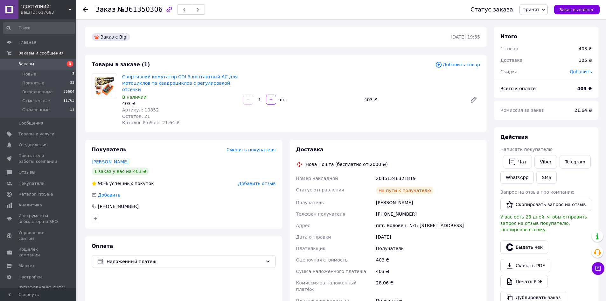
click at [146, 107] on span "Артикул: 10852" at bounding box center [140, 109] width 37 height 5
copy span "10852"
click at [523, 163] on button "Чат" at bounding box center [517, 161] width 29 height 13
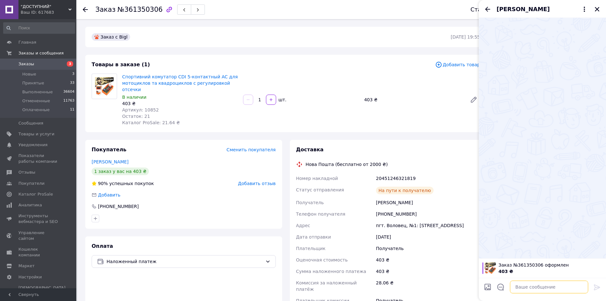
click at [545, 291] on textarea at bounding box center [549, 286] width 78 height 13
paste textarea "[URL][DOMAIN_NAME]"
type textarea "[URL][DOMAIN_NAME]"
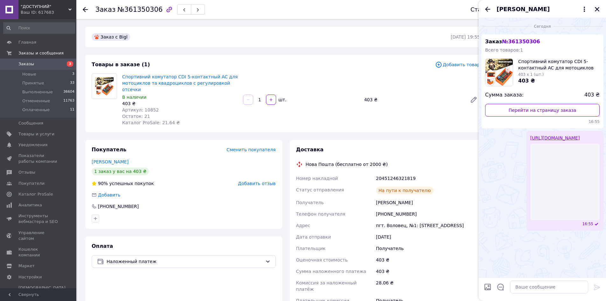
drag, startPoint x: 598, startPoint y: 6, endPoint x: 368, endPoint y: 22, distance: 231.0
click at [597, 7] on icon "Закрыть" at bounding box center [598, 9] width 6 height 6
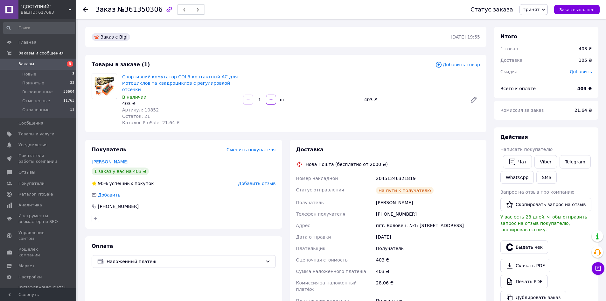
click at [182, 9] on icon "button" at bounding box center [184, 10] width 4 height 4
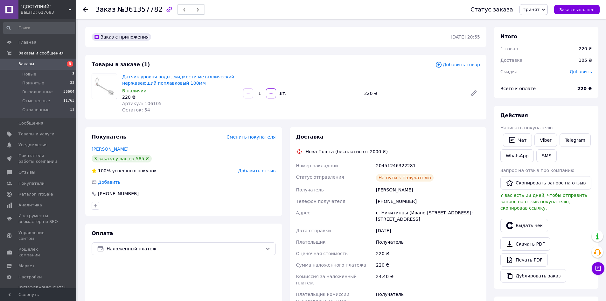
click at [148, 105] on span "Артикул: 106105" at bounding box center [141, 103] width 39 height 5
click at [512, 144] on icon "button" at bounding box center [513, 140] width 8 height 8
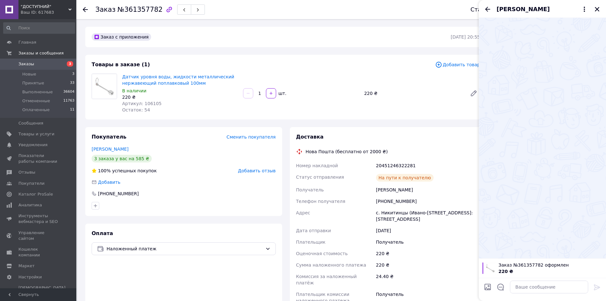
type textarea "[URL][DOMAIN_NAME]"
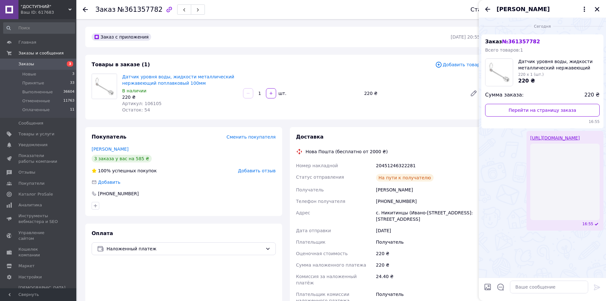
drag, startPoint x: 599, startPoint y: 9, endPoint x: 448, endPoint y: 32, distance: 152.3
click at [597, 10] on icon "Закрыть" at bounding box center [598, 9] width 6 height 6
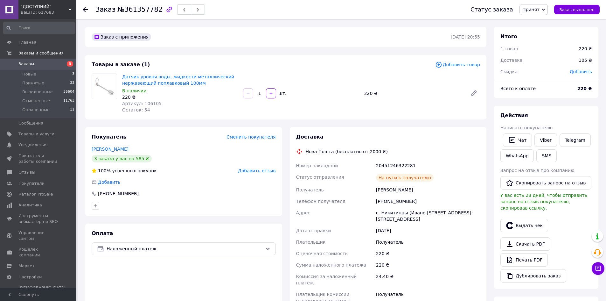
click at [182, 8] on span "button" at bounding box center [184, 9] width 4 height 5
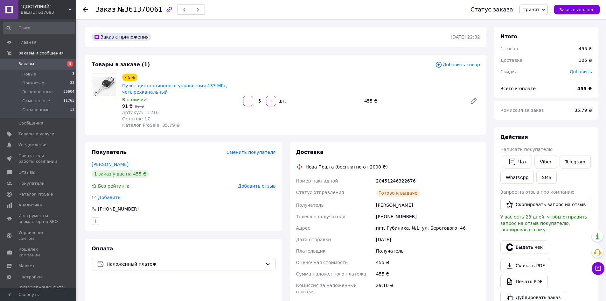
click at [146, 111] on span "Артикул: 11216" at bounding box center [140, 112] width 37 height 5
click at [523, 158] on button "Чат" at bounding box center [517, 161] width 29 height 13
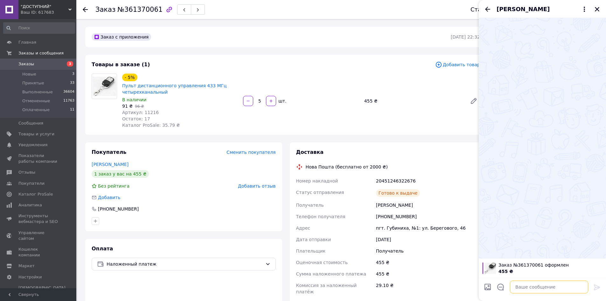
click at [544, 288] on textarea at bounding box center [549, 286] width 78 height 13
paste textarea "[URL][DOMAIN_NAME]"
type textarea "[URL][DOMAIN_NAME]"
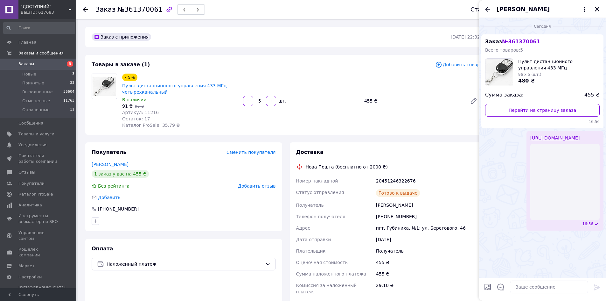
drag, startPoint x: 597, startPoint y: 10, endPoint x: 326, endPoint y: 53, distance: 274.0
click at [596, 11] on icon "Закрыть" at bounding box center [598, 9] width 6 height 6
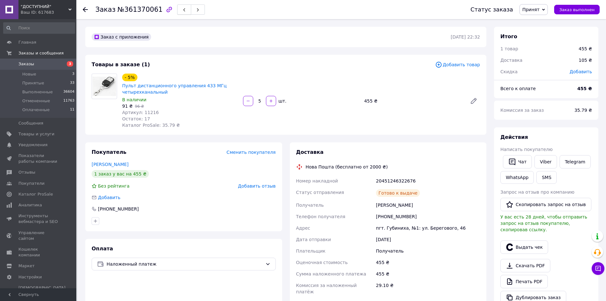
click at [182, 11] on icon "button" at bounding box center [184, 10] width 4 height 4
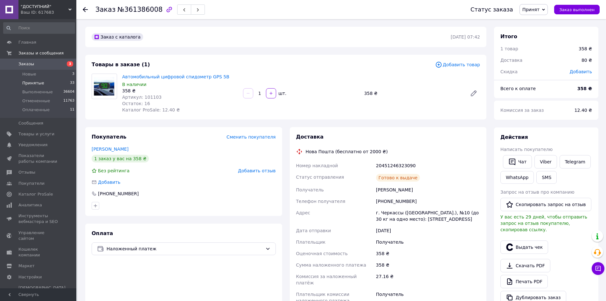
click at [57, 84] on li "Принятые 33" at bounding box center [39, 83] width 78 height 9
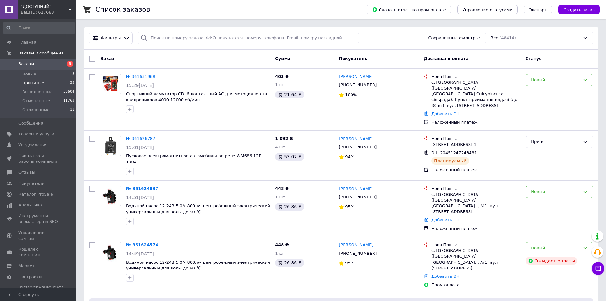
click at [62, 84] on li "Принятые 33" at bounding box center [39, 83] width 78 height 9
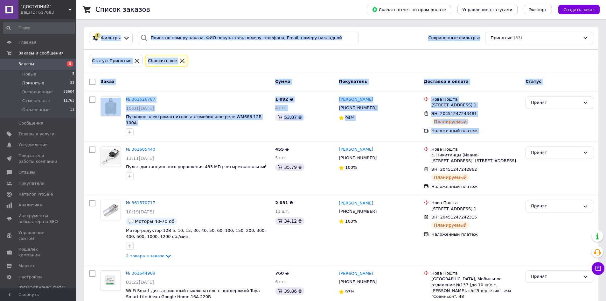
drag, startPoint x: 609, startPoint y: 32, endPoint x: 609, endPoint y: 109, distance: 77.3
click at [582, 54] on div "Статус: Принятые Сбросить все" at bounding box center [341, 60] width 507 height 15
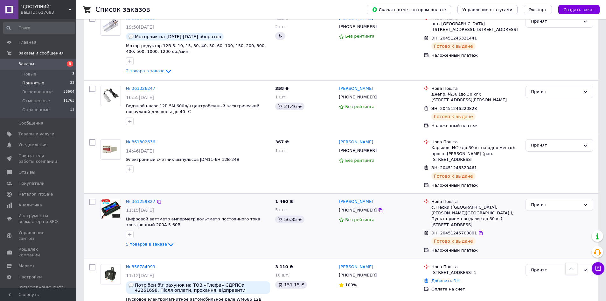
scroll to position [1449, 0]
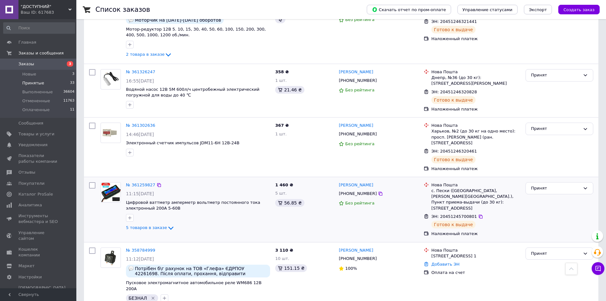
click at [90, 182] on input "checkbox" at bounding box center [92, 185] width 6 height 6
checkbox input "true"
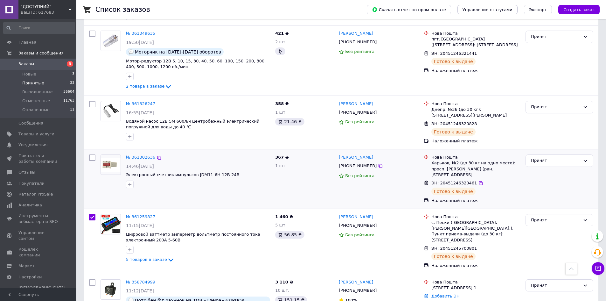
click at [90, 154] on input "checkbox" at bounding box center [92, 157] width 6 height 6
checkbox input "true"
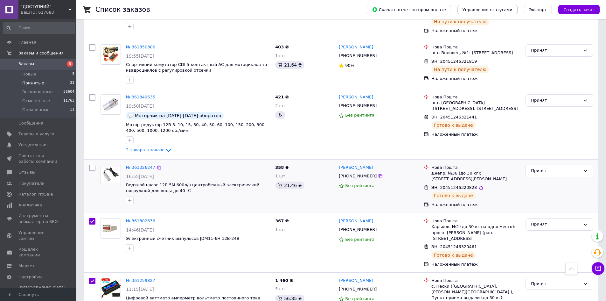
click at [90, 165] on input "checkbox" at bounding box center [92, 168] width 6 height 6
checkbox input "true"
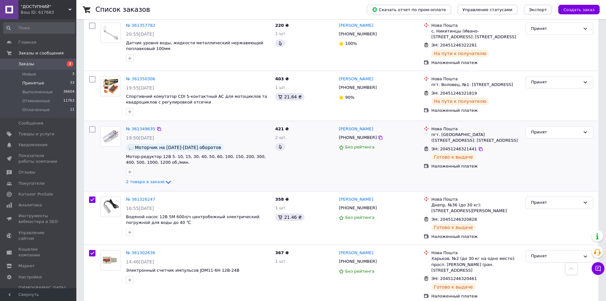
click at [93, 126] on input "checkbox" at bounding box center [92, 129] width 6 height 6
checkbox input "true"
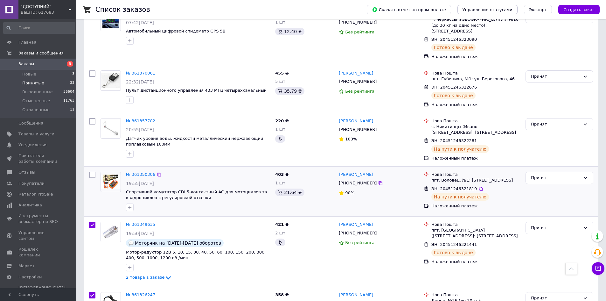
click at [92, 172] on input "checkbox" at bounding box center [92, 175] width 6 height 6
checkbox input "true"
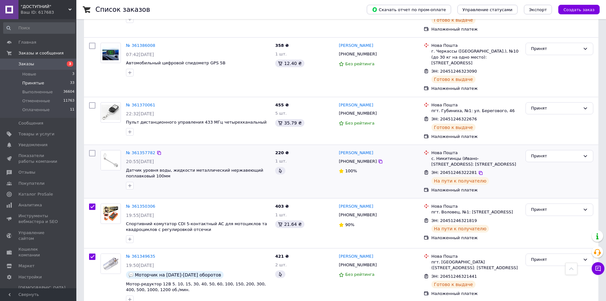
click at [91, 150] on input "checkbox" at bounding box center [92, 153] width 6 height 6
checkbox input "true"
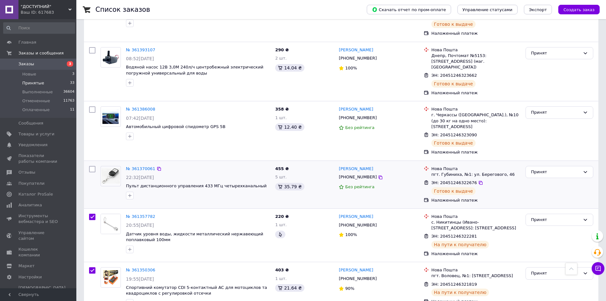
click at [92, 166] on input "checkbox" at bounding box center [92, 169] width 6 height 6
checkbox input "true"
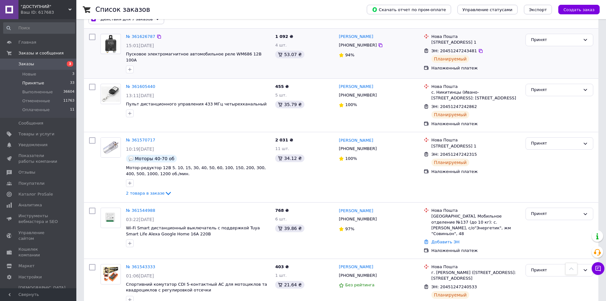
scroll to position [0, 0]
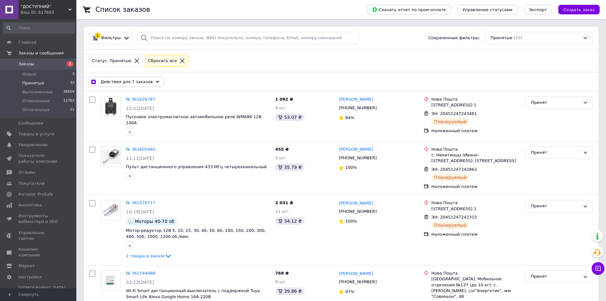
click at [137, 82] on span "Действия для 7 заказов" at bounding box center [127, 82] width 52 height 6
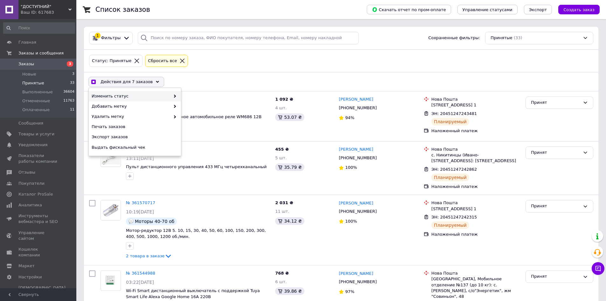
checkbox input "true"
click at [206, 104] on div "Выполнен" at bounding box center [227, 106] width 92 height 10
checkbox input "false"
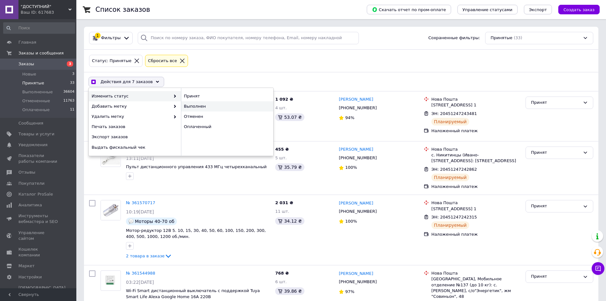
checkbox input "false"
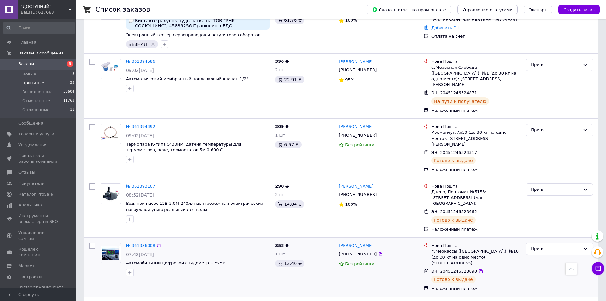
scroll to position [987, 0]
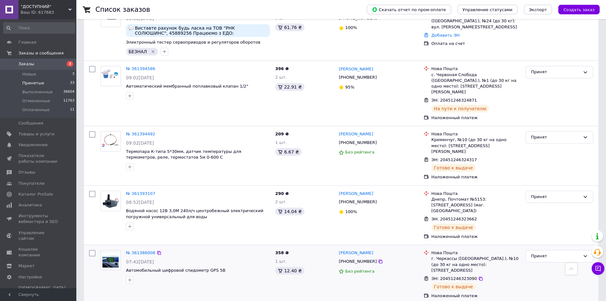
click at [91, 250] on input "checkbox" at bounding box center [92, 253] width 6 height 6
checkbox input "true"
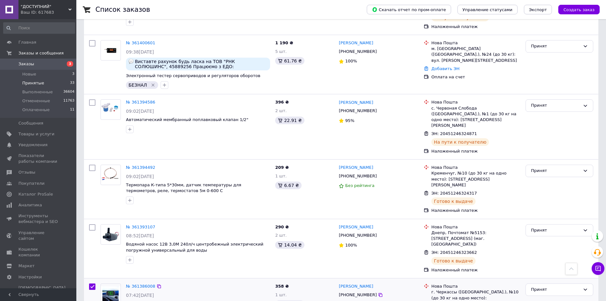
scroll to position [1050, 0]
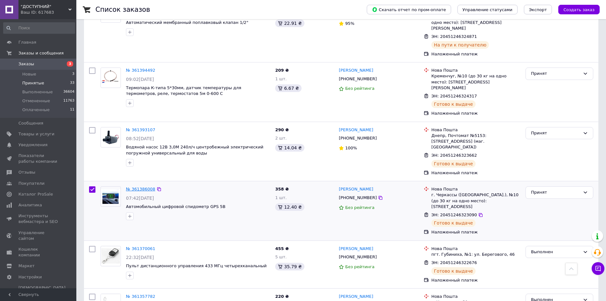
click at [145, 187] on link "№ 361386008" at bounding box center [140, 189] width 29 height 5
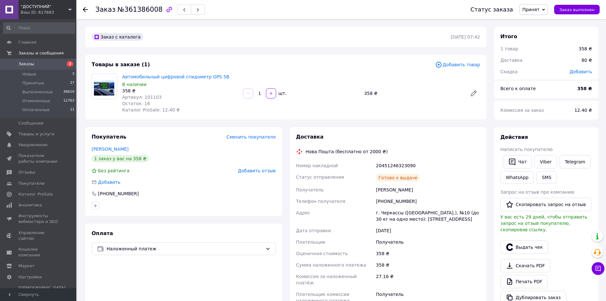
click at [148, 97] on span "Артикул: 101103" at bounding box center [141, 97] width 39 height 5
click at [514, 155] on button "Чат" at bounding box center [517, 161] width 29 height 13
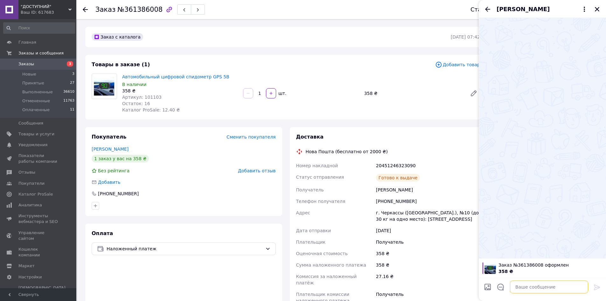
click at [543, 288] on textarea at bounding box center [549, 286] width 78 height 13
paste textarea "[URL][DOMAIN_NAME]"
type textarea "[URL][DOMAIN_NAME]"
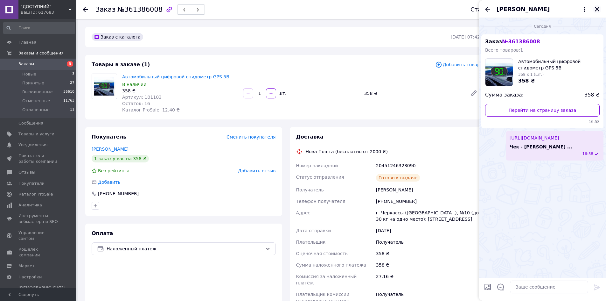
click at [600, 10] on icon "Закрыть" at bounding box center [598, 9] width 6 height 6
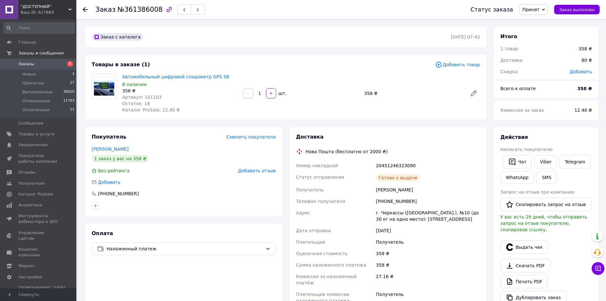
click at [183, 11] on use "button" at bounding box center [184, 10] width 2 height 4
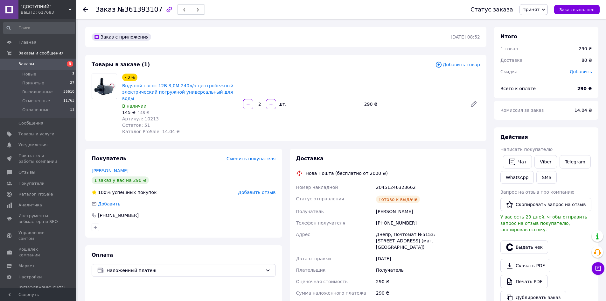
click at [145, 116] on span "Артикул: 10213" at bounding box center [140, 118] width 37 height 5
click at [518, 165] on button "Чат" at bounding box center [517, 161] width 29 height 13
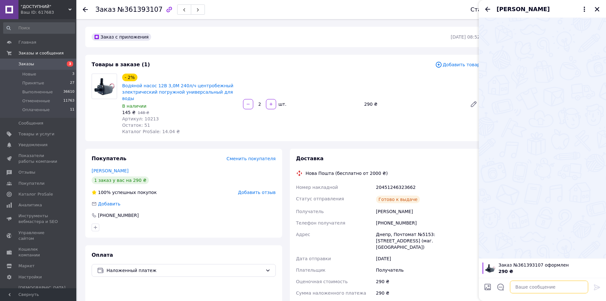
click at [540, 284] on textarea at bounding box center [549, 286] width 78 height 13
paste textarea "[URL][DOMAIN_NAME]"
type textarea "[URL][DOMAIN_NAME]"
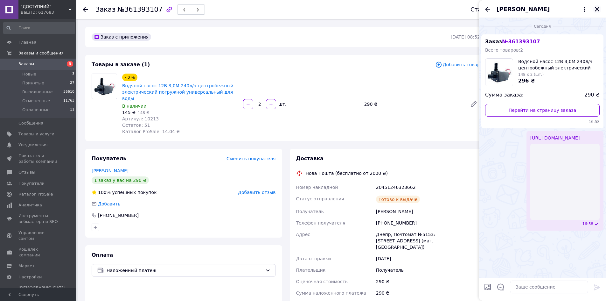
click at [597, 8] on icon "Закрыть" at bounding box center [598, 9] width 6 height 6
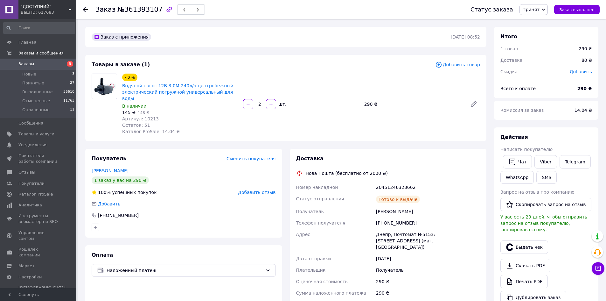
click at [182, 8] on icon "button" at bounding box center [184, 10] width 4 height 4
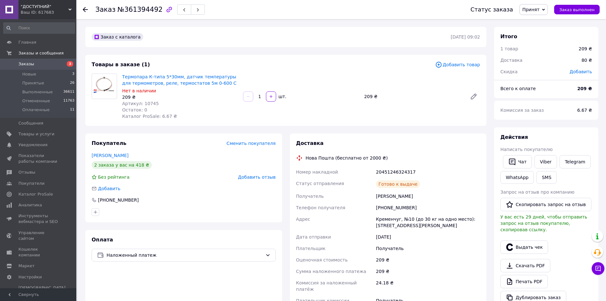
click at [146, 101] on span "Артикул: 10745" at bounding box center [140, 103] width 37 height 5
click at [517, 159] on button "Чат" at bounding box center [517, 161] width 29 height 13
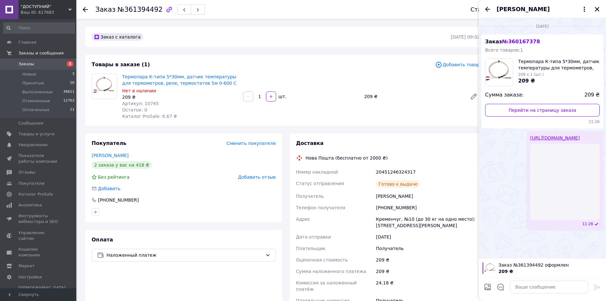
type textarea "[URL][DOMAIN_NAME]"
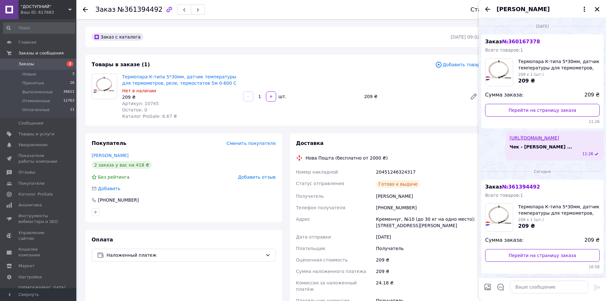
drag, startPoint x: 599, startPoint y: 7, endPoint x: 364, endPoint y: 24, distance: 236.2
click at [598, 7] on icon "Закрыть" at bounding box center [598, 9] width 6 height 6
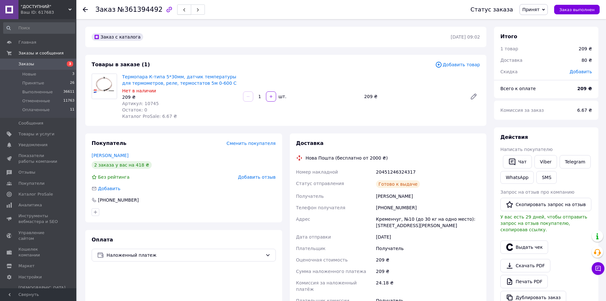
click at [182, 9] on icon "button" at bounding box center [184, 10] width 4 height 4
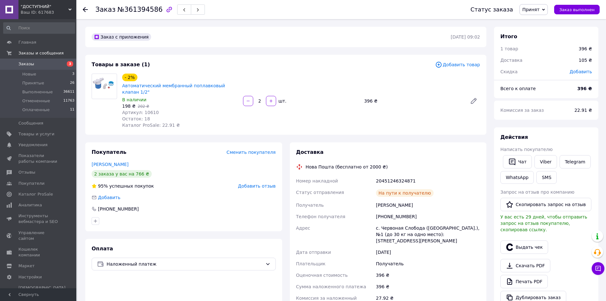
click at [150, 110] on span "Артикул: 10610" at bounding box center [140, 112] width 37 height 5
click at [521, 162] on button "Чат" at bounding box center [517, 161] width 29 height 13
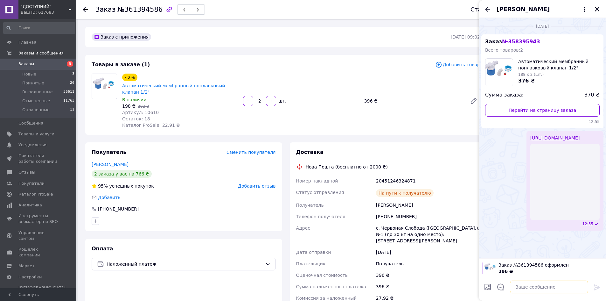
click at [540, 286] on textarea at bounding box center [549, 286] width 78 height 13
paste textarea "[URL][DOMAIN_NAME]"
type textarea "[URL][DOMAIN_NAME]"
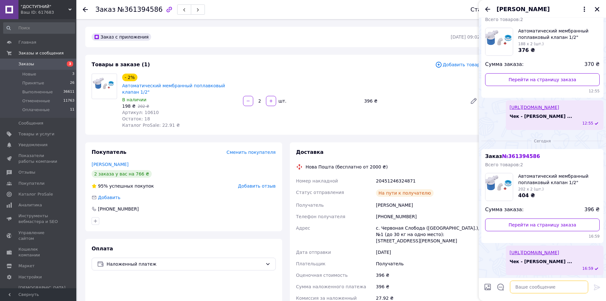
scroll to position [43, 0]
click at [598, 8] on icon "Закрыть" at bounding box center [598, 9] width 6 height 6
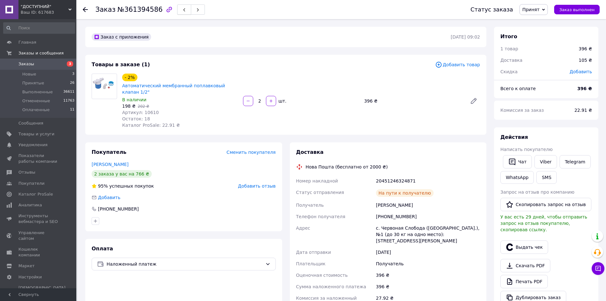
click at [182, 8] on span "button" at bounding box center [184, 9] width 4 height 5
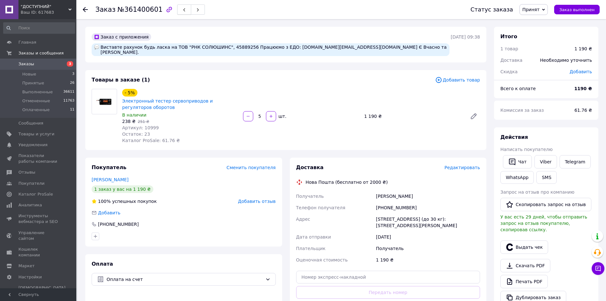
click at [182, 10] on icon "button" at bounding box center [184, 10] width 4 height 4
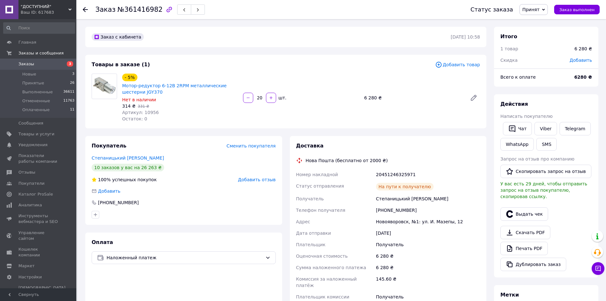
click at [149, 113] on span "Артикул: 10956" at bounding box center [140, 112] width 37 height 5
click at [524, 128] on button "Чат" at bounding box center [517, 128] width 29 height 13
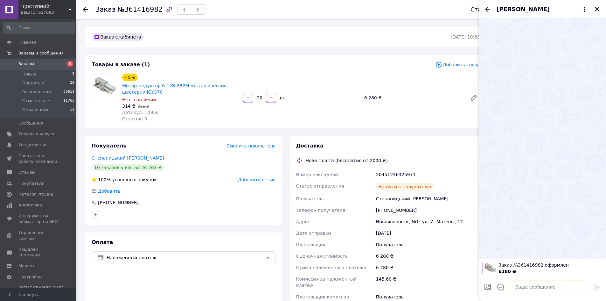
click at [531, 282] on textarea at bounding box center [549, 286] width 78 height 13
paste textarea "[URL][DOMAIN_NAME]"
type textarea "[URL][DOMAIN_NAME]"
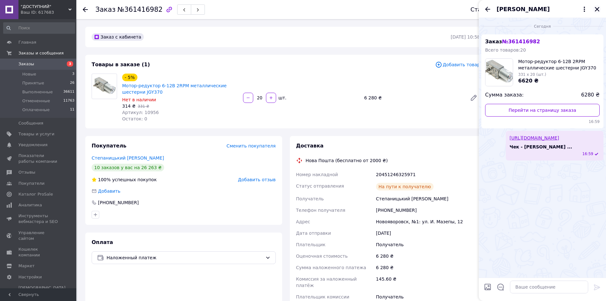
click at [598, 9] on icon "Закрыть" at bounding box center [598, 9] width 6 height 6
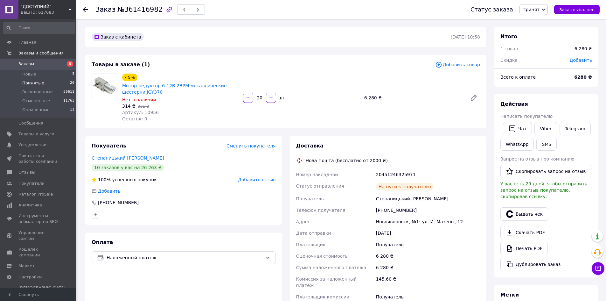
click at [46, 85] on li "Принятые 26" at bounding box center [39, 83] width 78 height 9
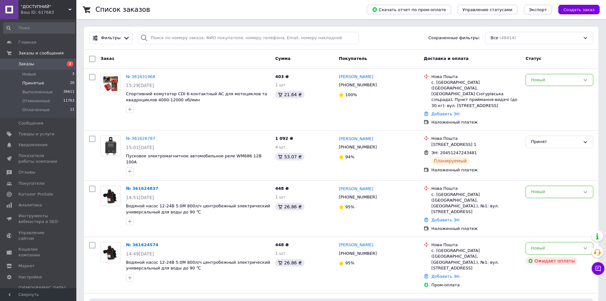
click at [51, 86] on li "Принятые 26" at bounding box center [39, 83] width 78 height 9
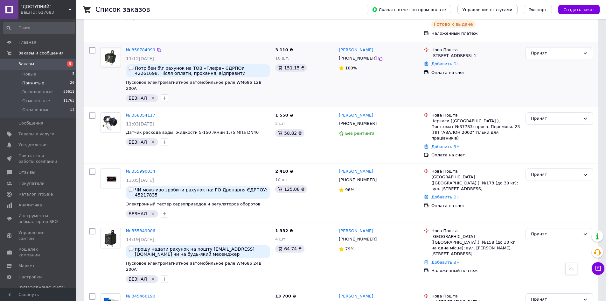
scroll to position [1058, 0]
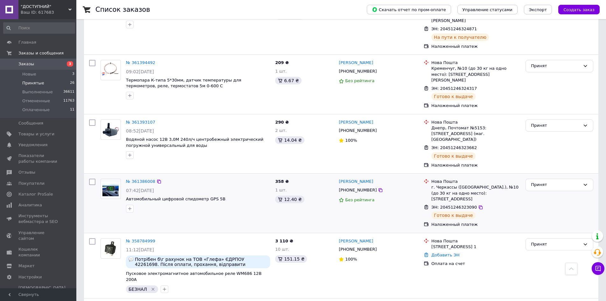
click at [91, 179] on input "checkbox" at bounding box center [92, 182] width 6 height 6
checkbox input "true"
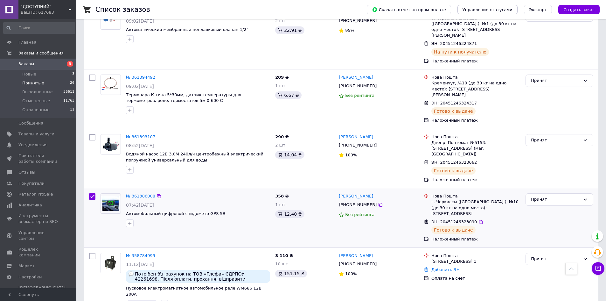
scroll to position [994, 0]
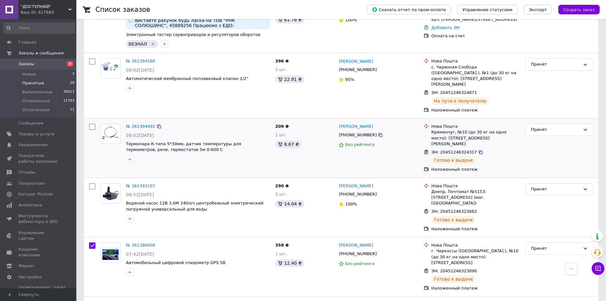
drag, startPoint x: 92, startPoint y: 146, endPoint x: 84, endPoint y: 103, distance: 43.4
click at [92, 183] on input "checkbox" at bounding box center [92, 186] width 6 height 6
checkbox input "true"
drag, startPoint x: 93, startPoint y: 94, endPoint x: 88, endPoint y: 105, distance: 12.0
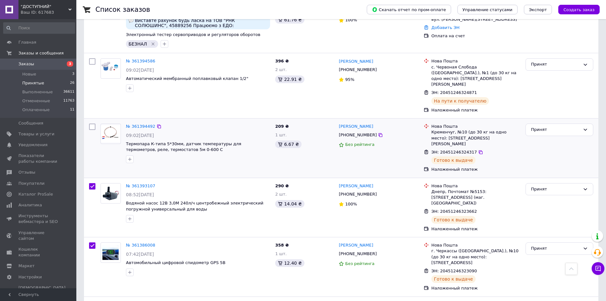
click at [91, 124] on input "checkbox" at bounding box center [92, 127] width 6 height 6
checkbox input "true"
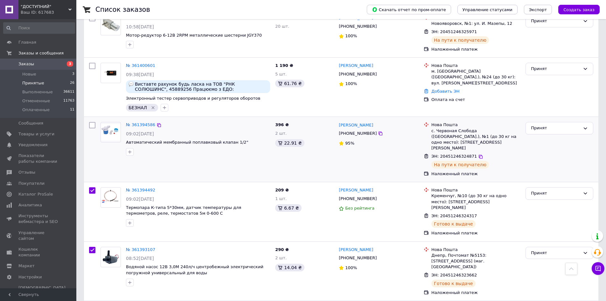
click at [92, 122] on input "checkbox" at bounding box center [92, 125] width 6 height 6
checkbox input "true"
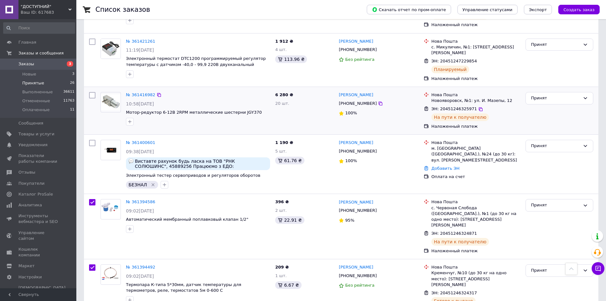
scroll to position [835, 0]
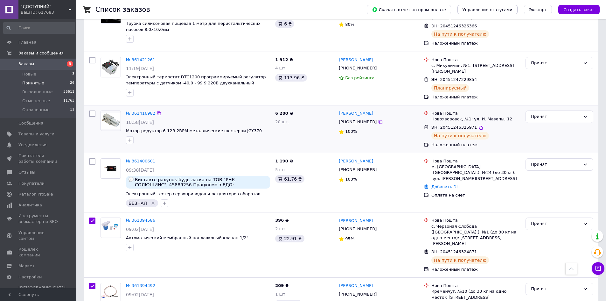
click at [94, 110] on input "checkbox" at bounding box center [92, 113] width 6 height 6
checkbox input "true"
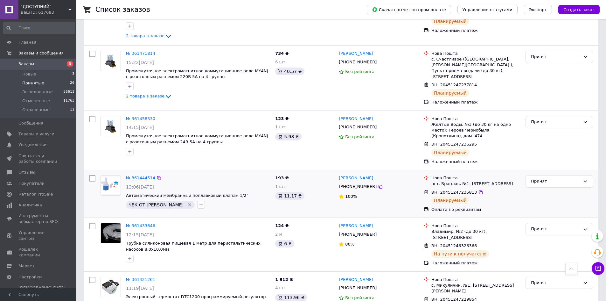
scroll to position [612, 0]
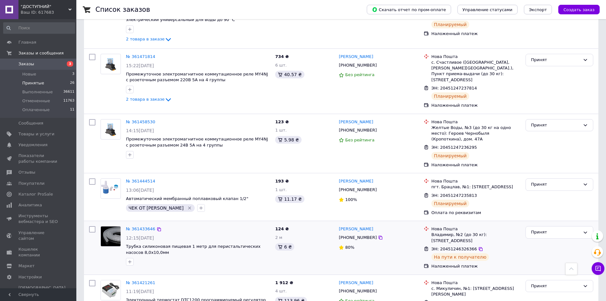
click at [90, 226] on input "checkbox" at bounding box center [92, 229] width 6 height 6
checkbox input "true"
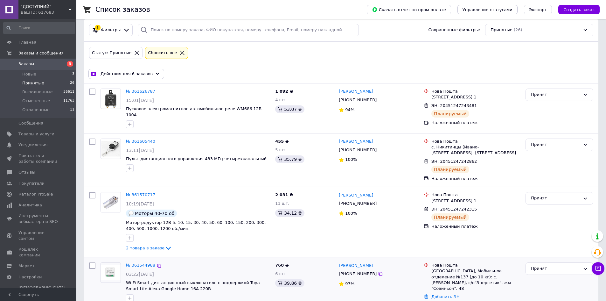
scroll to position [0, 0]
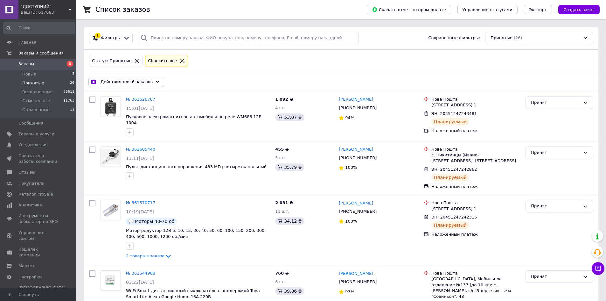
click at [144, 79] on span "Действия для 6 заказов" at bounding box center [127, 82] width 52 height 6
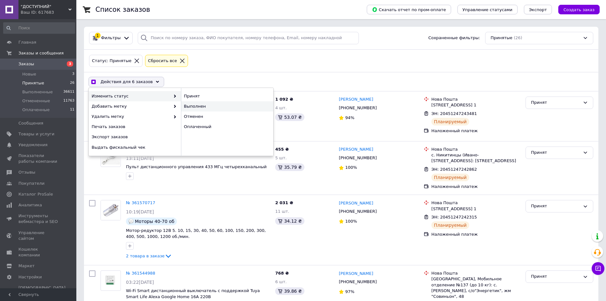
checkbox input "true"
click at [206, 107] on div "Выполнен" at bounding box center [227, 106] width 92 height 10
checkbox input "false"
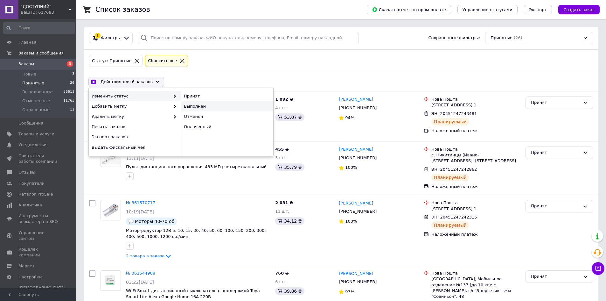
checkbox input "false"
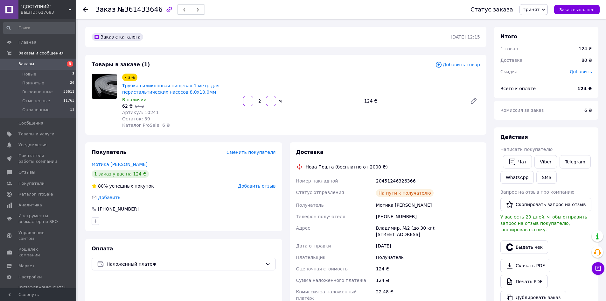
click at [146, 114] on span "Артикул: 10241" at bounding box center [140, 112] width 37 height 5
copy span "10241"
click at [520, 164] on button "Чат" at bounding box center [517, 161] width 29 height 13
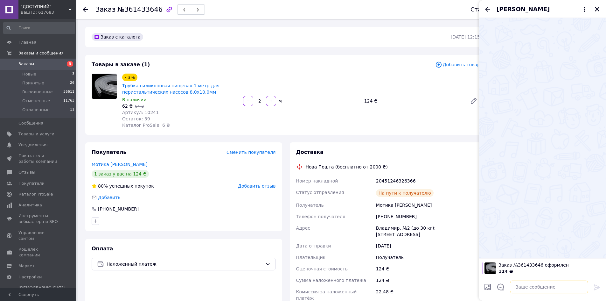
click at [532, 290] on textarea at bounding box center [549, 286] width 78 height 13
paste textarea "[URL][DOMAIN_NAME]"
type textarea "[URL][DOMAIN_NAME]"
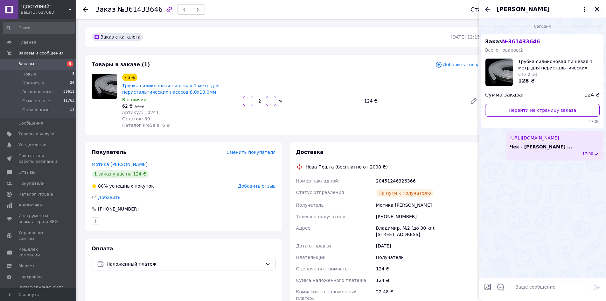
click at [597, 13] on button "Закрыть" at bounding box center [598, 9] width 8 height 8
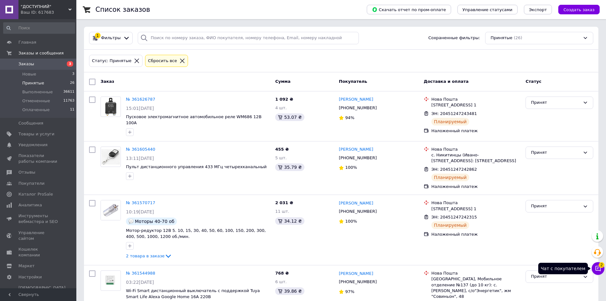
click at [602, 268] on button "Чат с покупателем 2" at bounding box center [598, 268] width 13 height 13
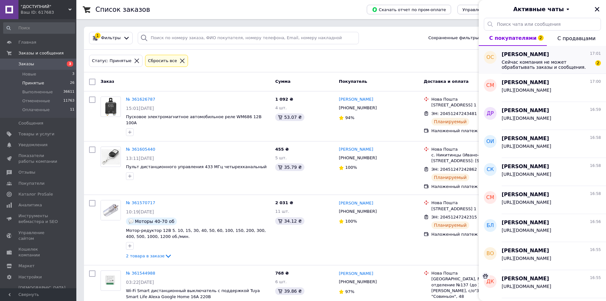
click at [536, 64] on span "Сейчас компания не может обрабатывать заказы и сообщения." at bounding box center [547, 65] width 90 height 10
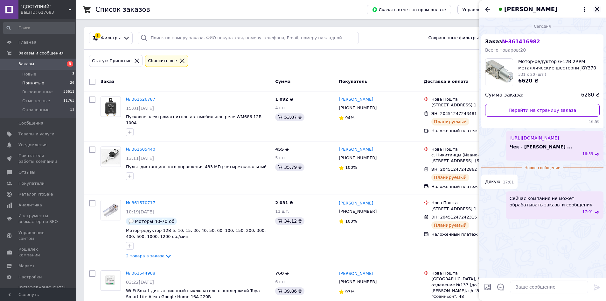
click at [595, 11] on icon "Закрыть" at bounding box center [598, 9] width 6 height 6
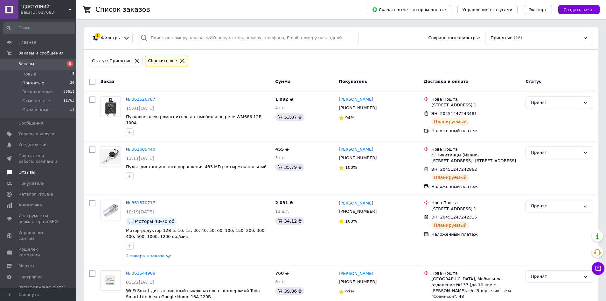
click at [36, 171] on span "Отзывы" at bounding box center [38, 172] width 40 height 6
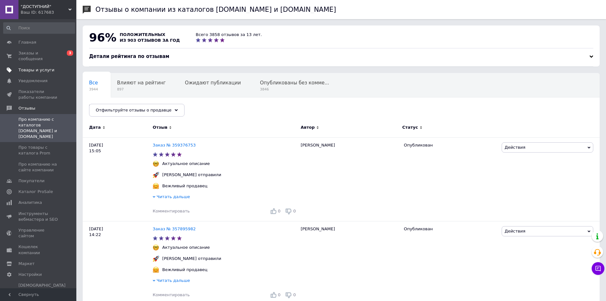
click at [42, 67] on span "Товары и услуги" at bounding box center [36, 70] width 36 height 6
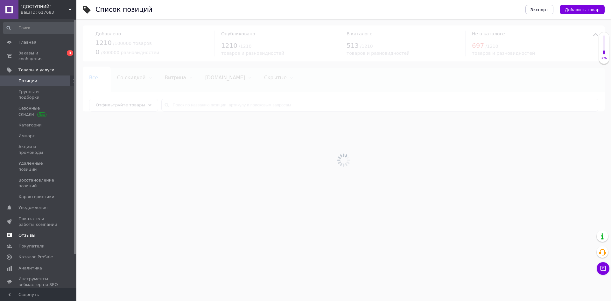
click at [33, 232] on span "Отзывы" at bounding box center [26, 235] width 17 height 6
